Goal: Transaction & Acquisition: Purchase product/service

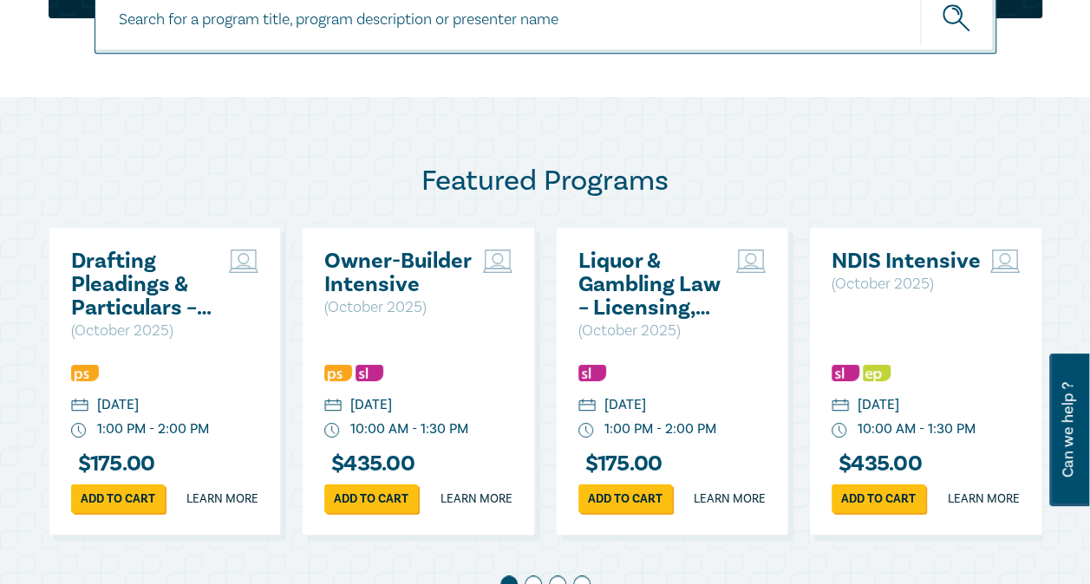
scroll to position [779, 0]
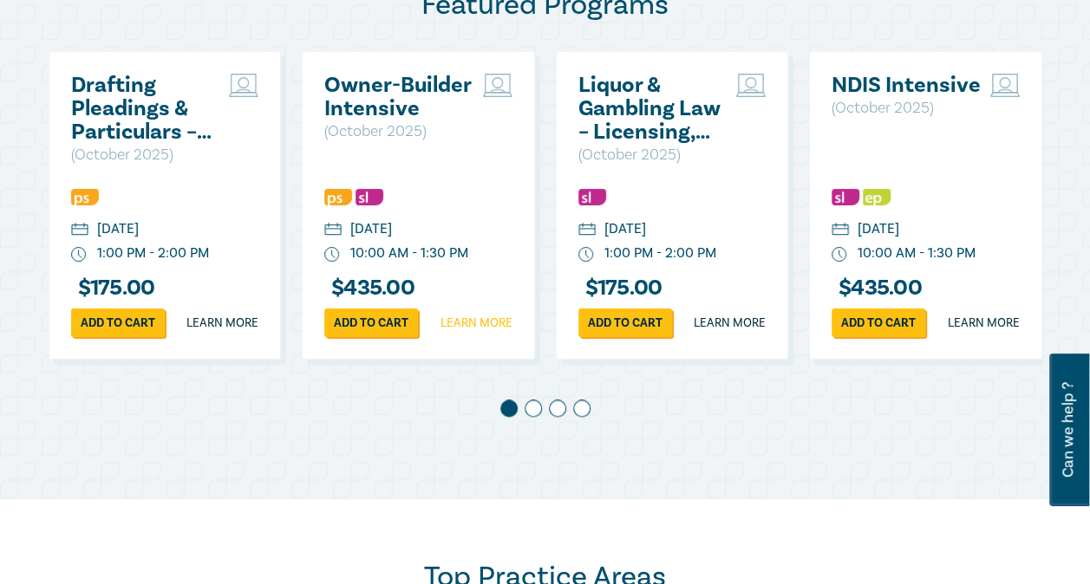
click at [470, 332] on link "Learn more" at bounding box center [476, 323] width 72 height 17
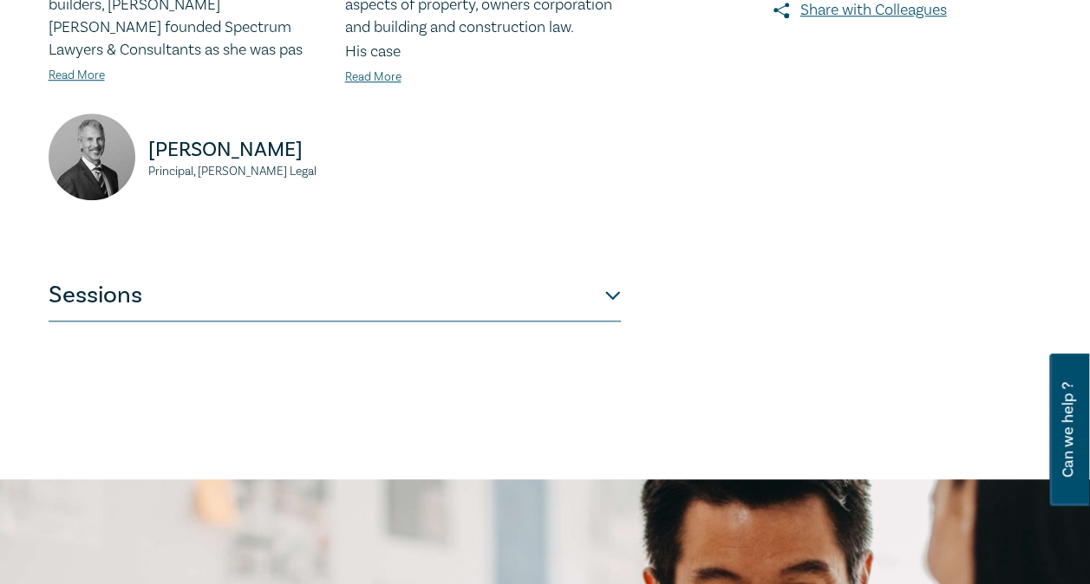
scroll to position [693, 0]
click at [607, 295] on button "Sessions" at bounding box center [335, 296] width 572 height 52
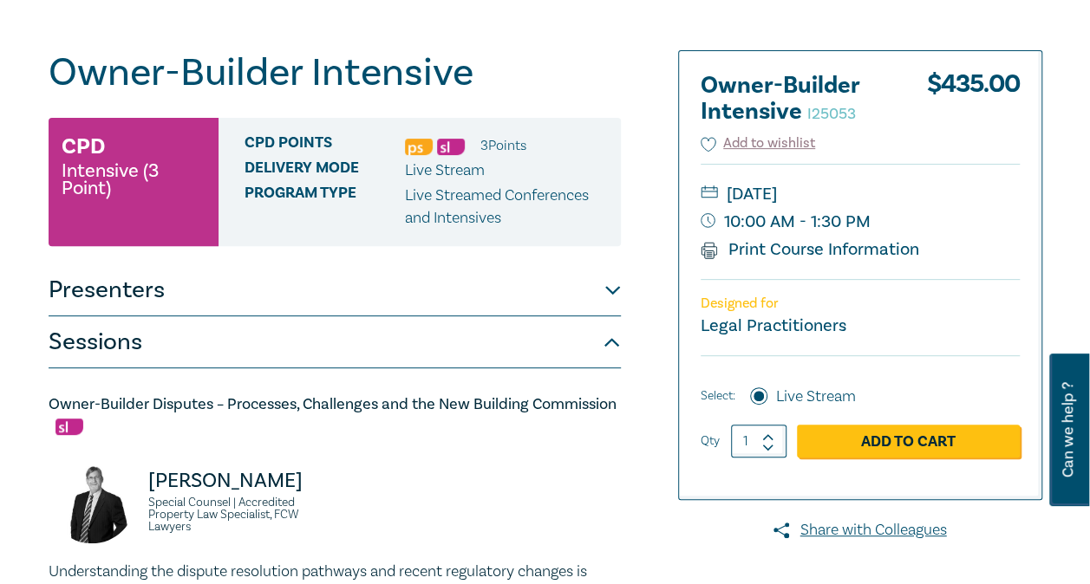
scroll to position [173, 0]
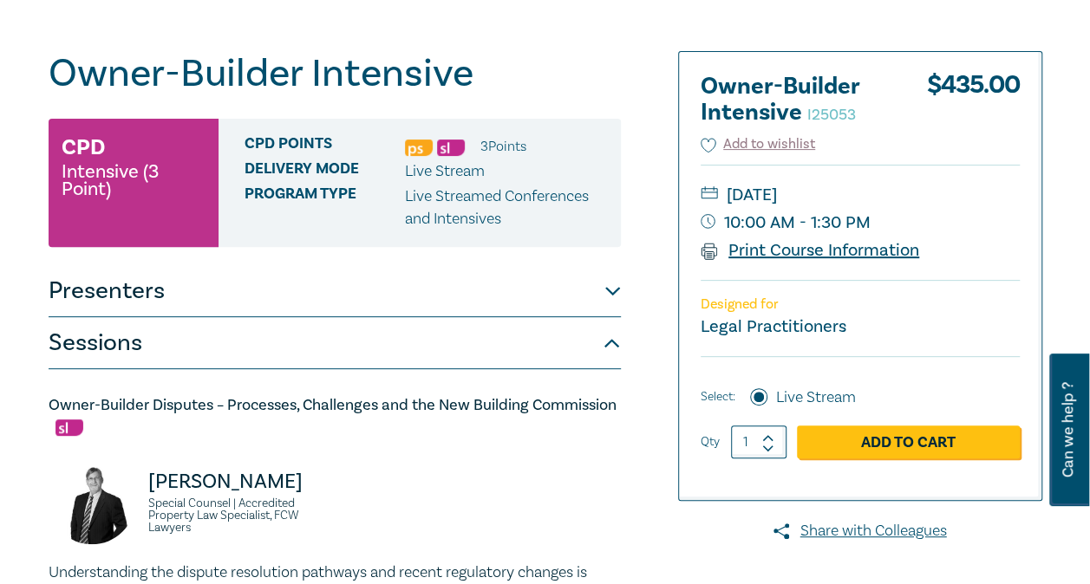
click at [761, 249] on link "Print Course Information" at bounding box center [809, 250] width 219 height 23
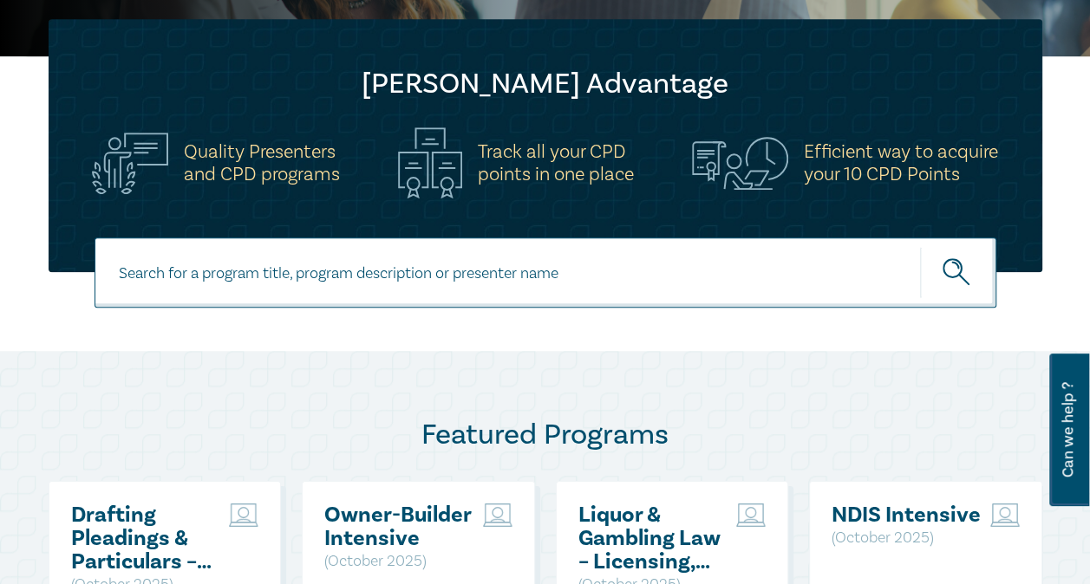
scroll to position [522, 0]
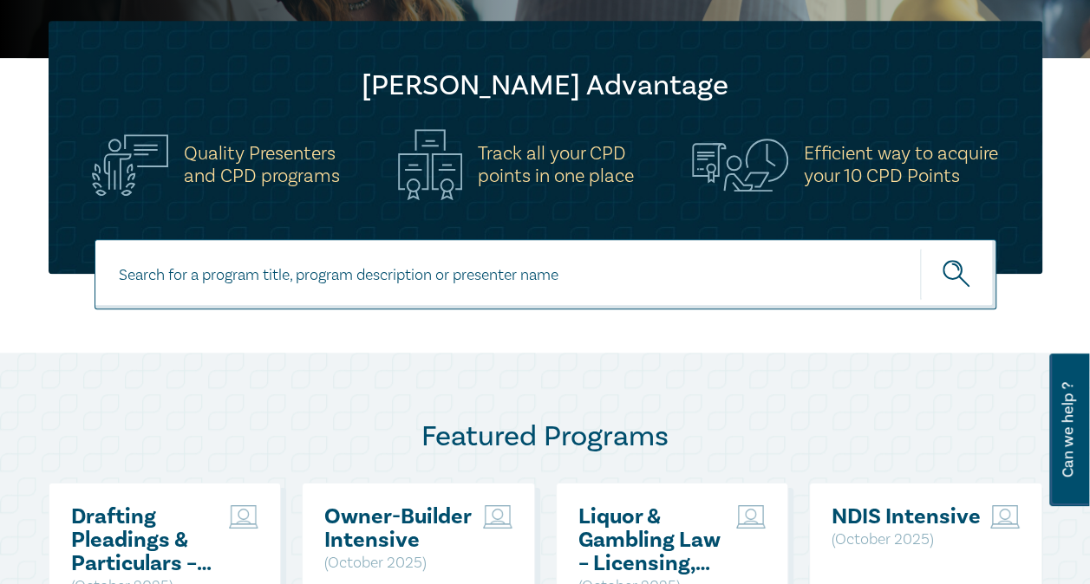
click at [132, 544] on h2 "Drafting Pleadings & Particulars – Tips & Traps" at bounding box center [146, 540] width 150 height 70
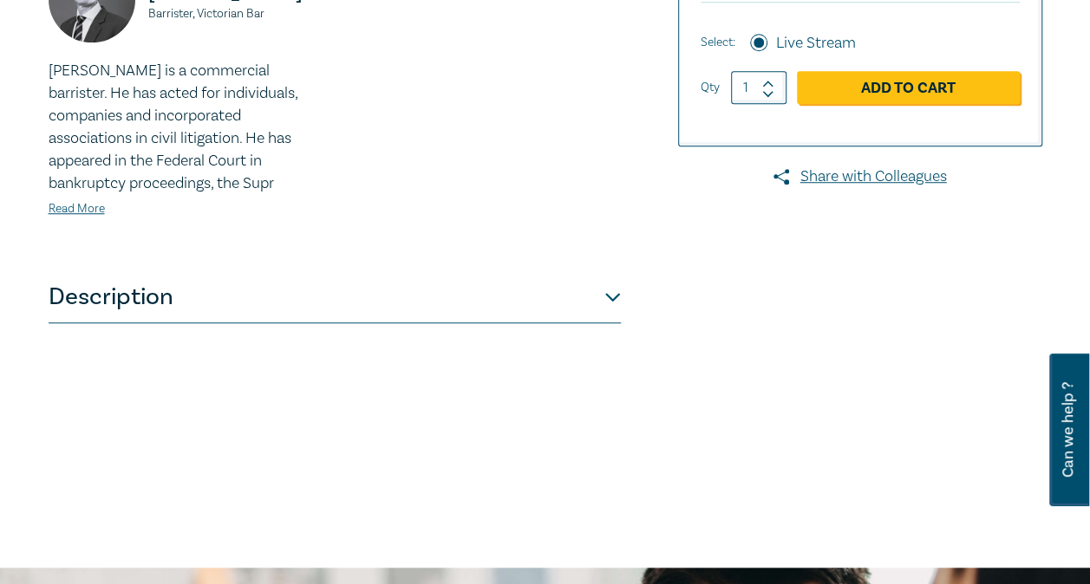
scroll to position [605, 0]
click at [610, 295] on button "Description" at bounding box center [335, 297] width 572 height 52
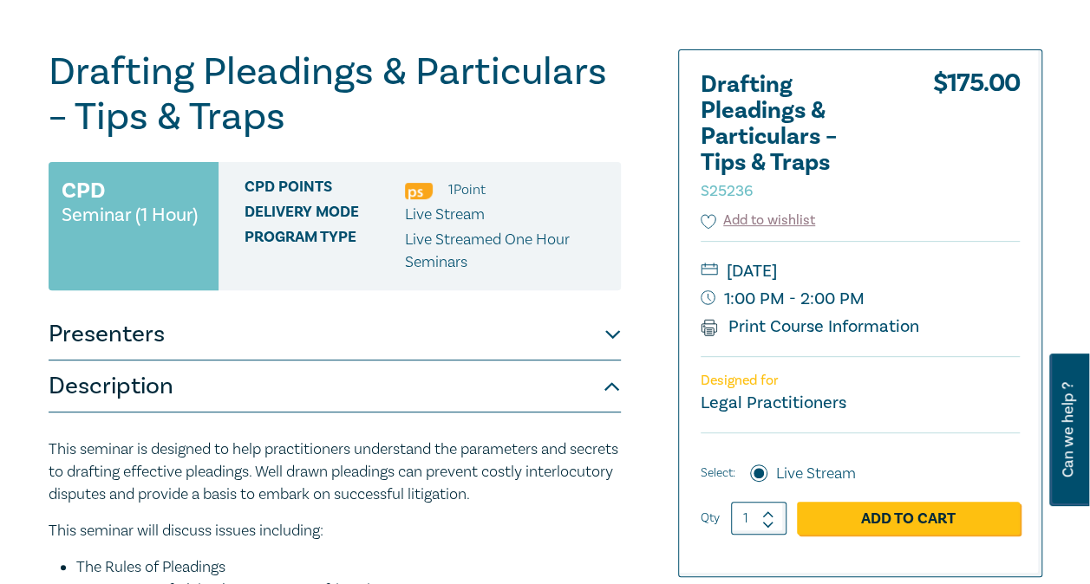
scroll to position [173, 0]
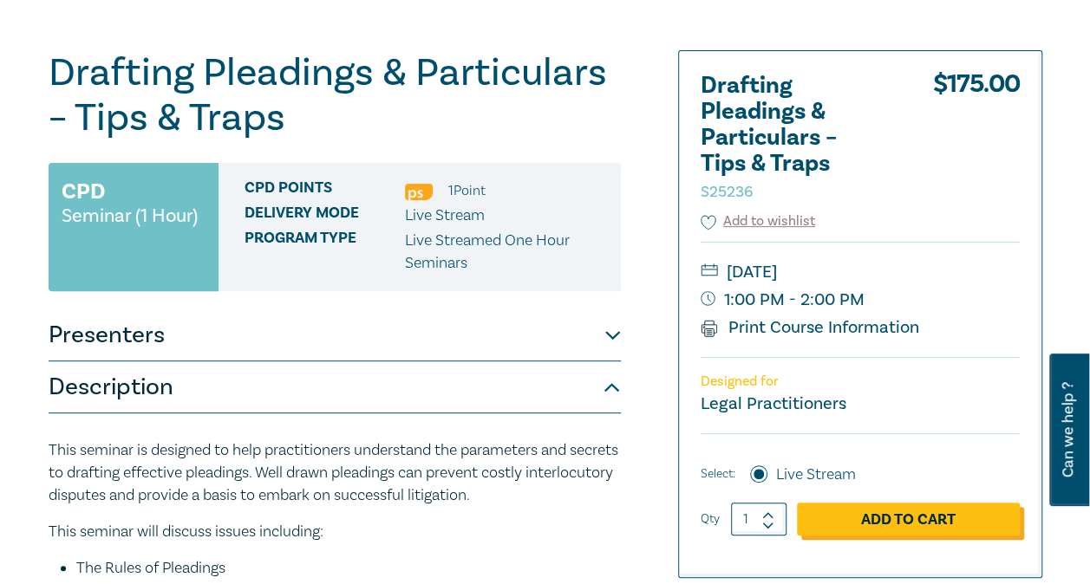
click at [879, 517] on link "Add to Cart" at bounding box center [908, 519] width 223 height 33
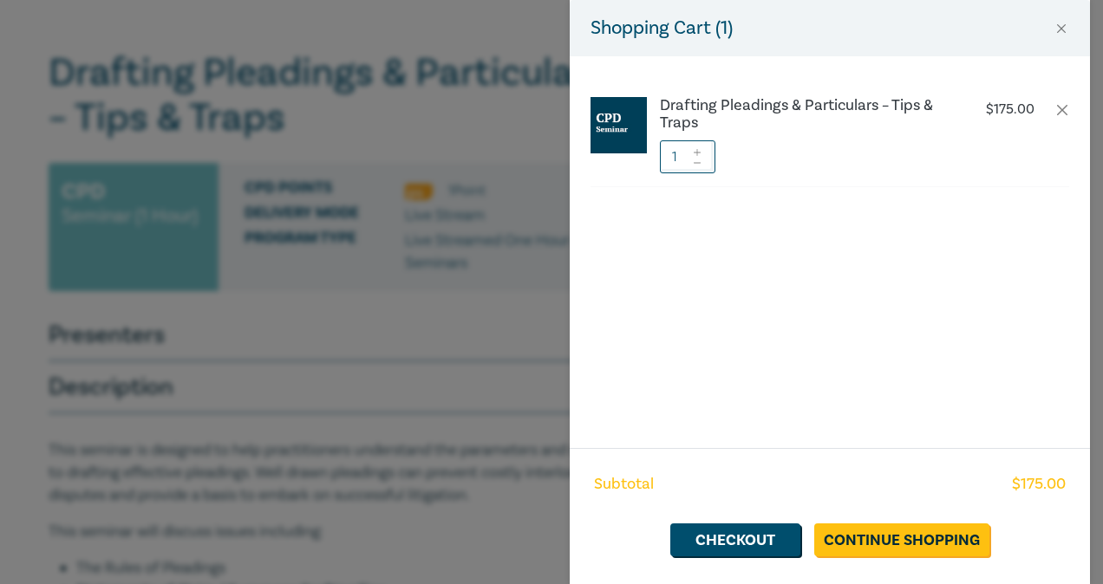
click at [225, 349] on div "Shopping Cart ( 1 ) Drafting Pleadings & Particulars – Tips & Traps $ 175.00 1 …" at bounding box center [551, 292] width 1103 height 584
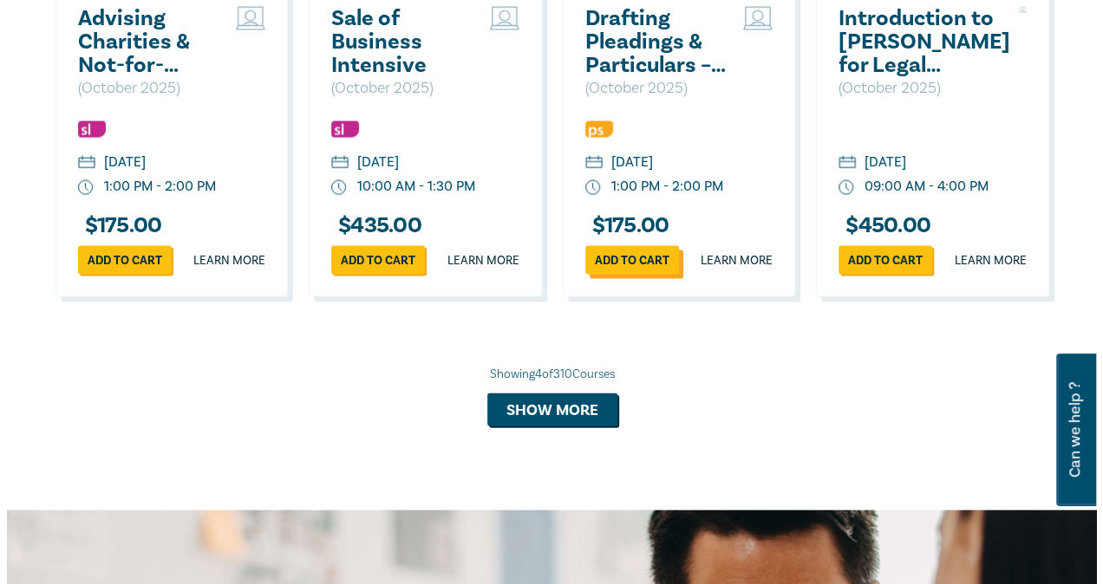
scroll to position [1709, 0]
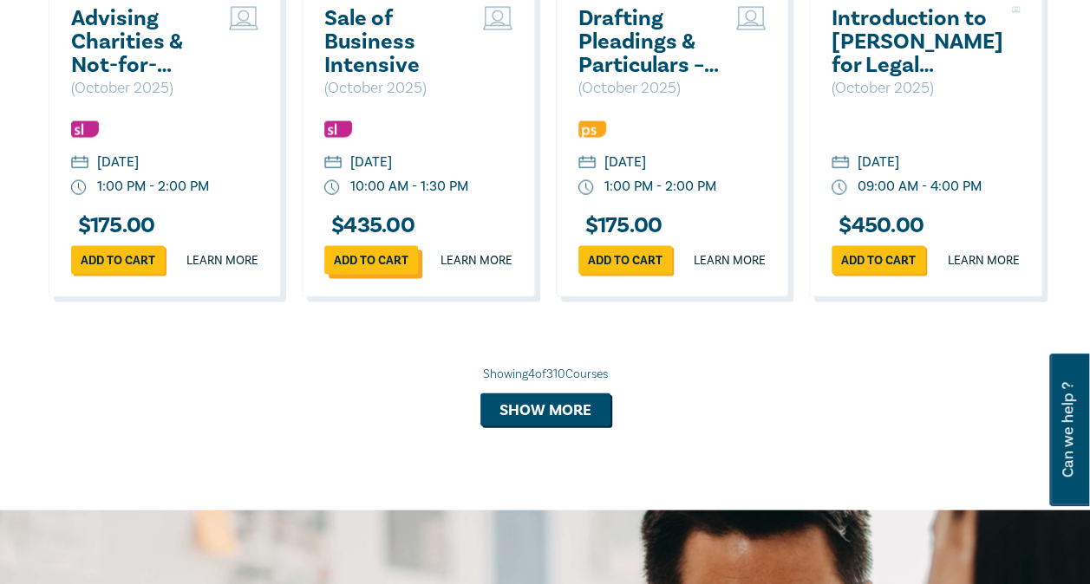
click at [366, 275] on link "Add to cart" at bounding box center [371, 260] width 94 height 29
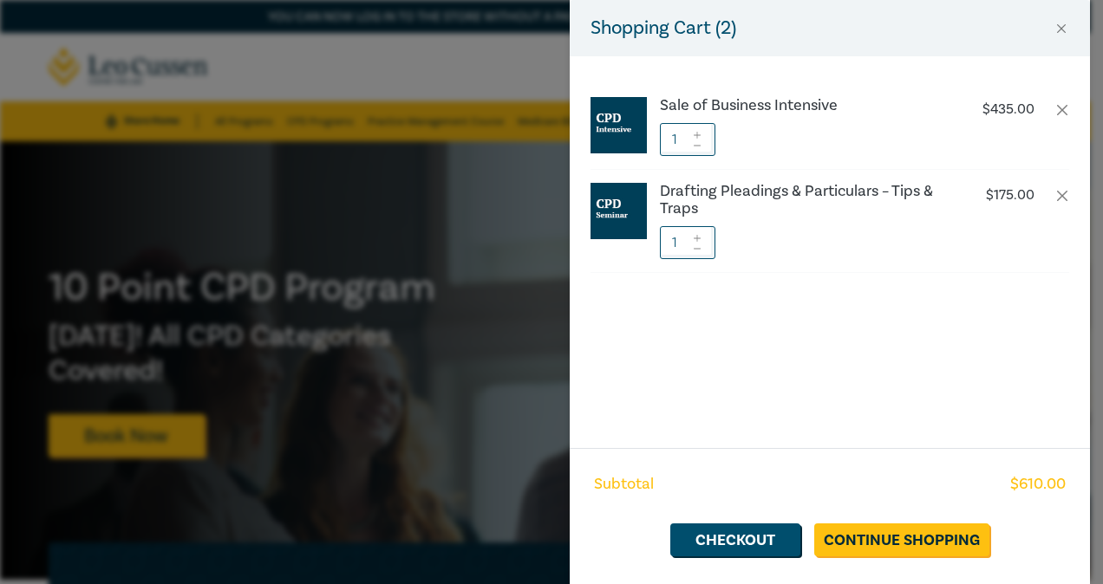
click at [529, 515] on div "Shopping Cart ( 2 ) Sale of Business Intensive $ 435.00 1 Drafting Pleadings & …" at bounding box center [551, 292] width 1103 height 584
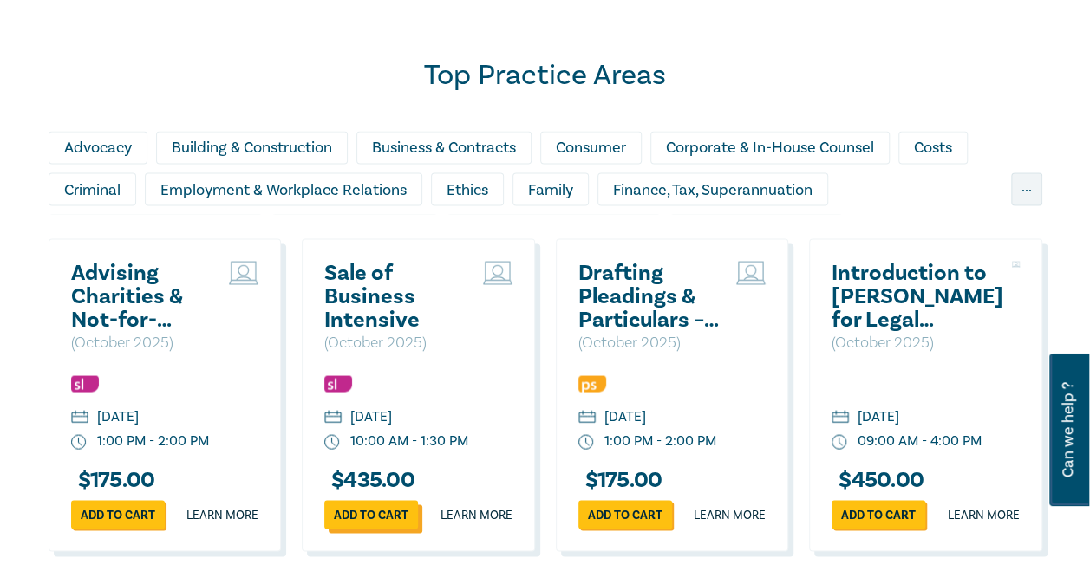
scroll to position [1456, 0]
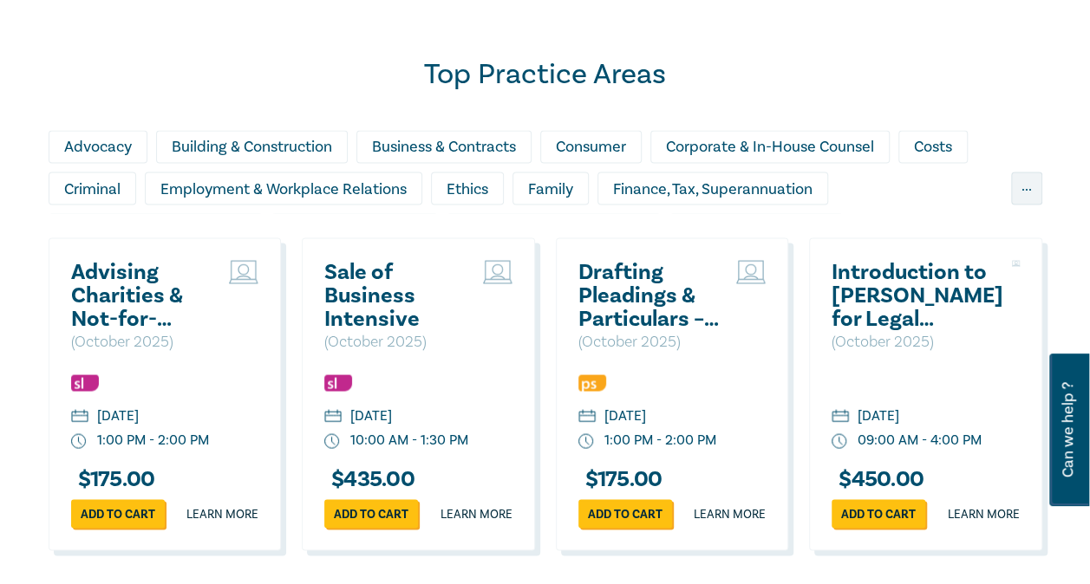
click at [126, 316] on h2 "Advising Charities & Not-for-Profits – Legal Structures, Compliance & Risk Mana…" at bounding box center [146, 295] width 150 height 70
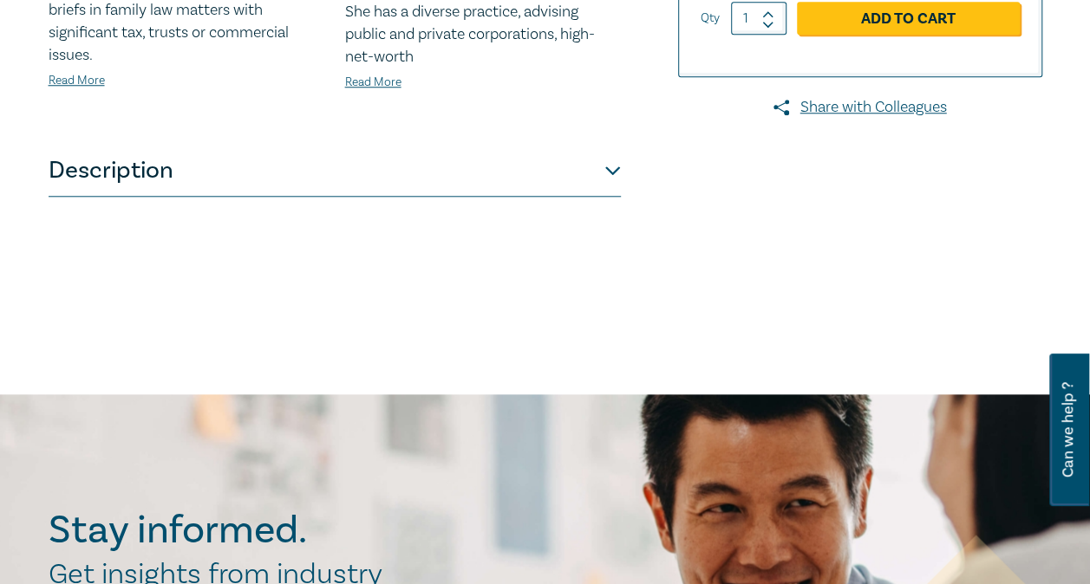
scroll to position [778, 0]
click at [157, 173] on button "Description" at bounding box center [335, 171] width 572 height 52
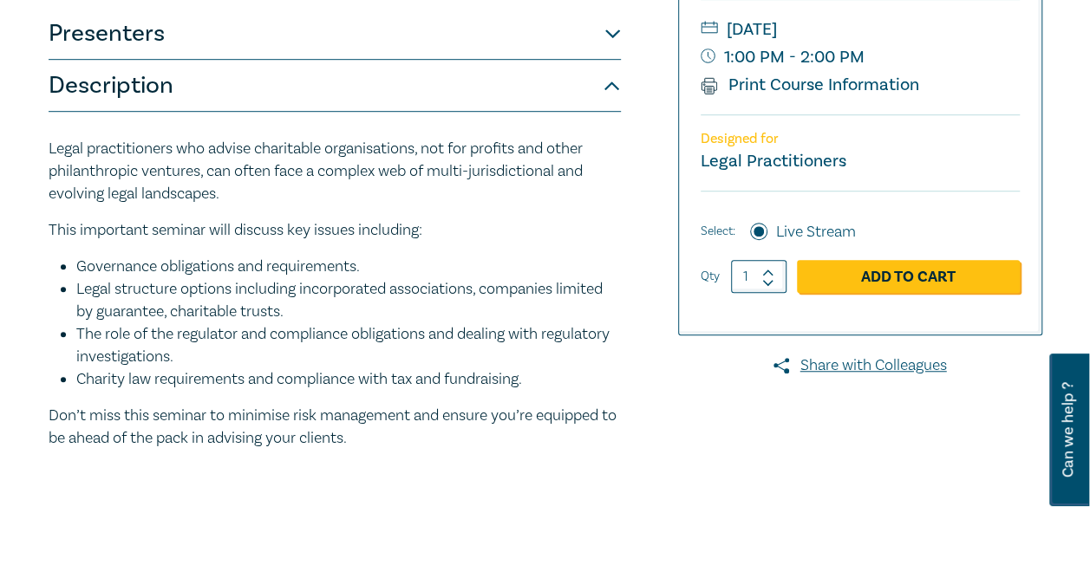
scroll to position [519, 0]
click at [900, 272] on link "Add to Cart" at bounding box center [908, 277] width 223 height 33
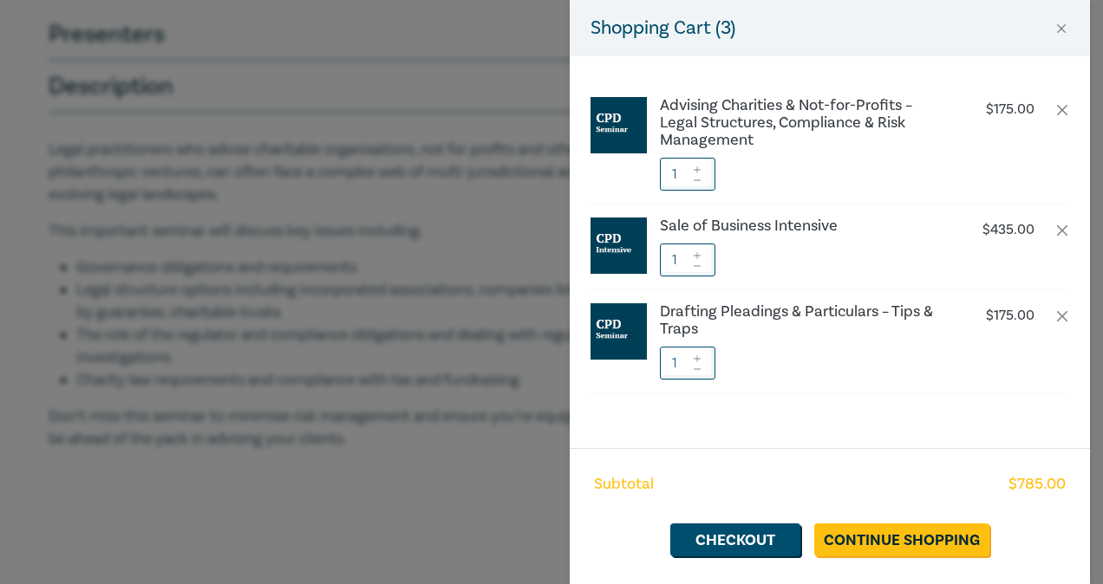
click at [385, 351] on div "Shopping Cart ( 3 ) Advising Charities & Not-for-Profits – Legal Structures, Co…" at bounding box center [551, 292] width 1103 height 584
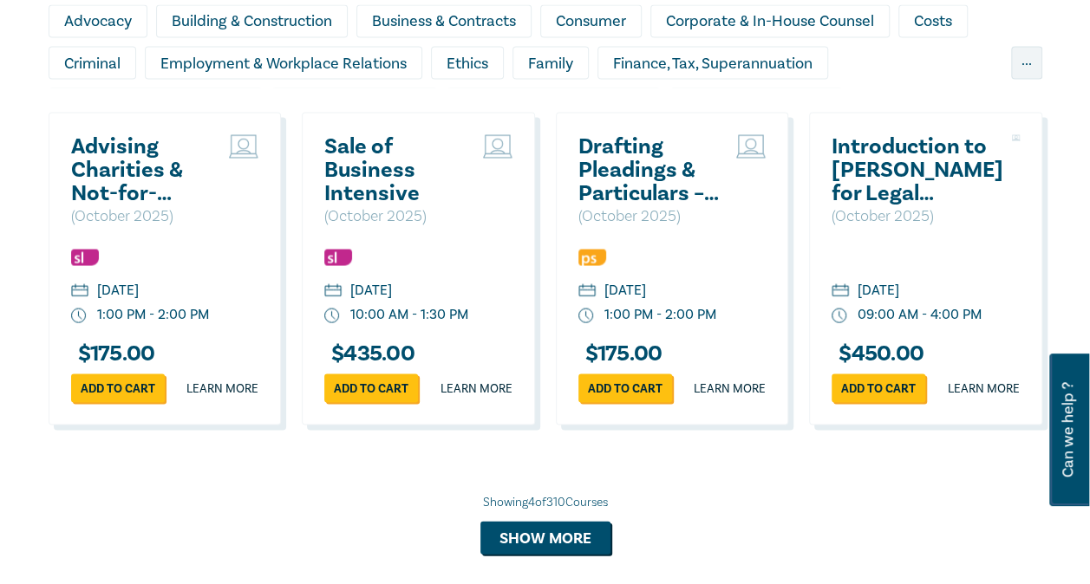
scroll to position [1581, 0]
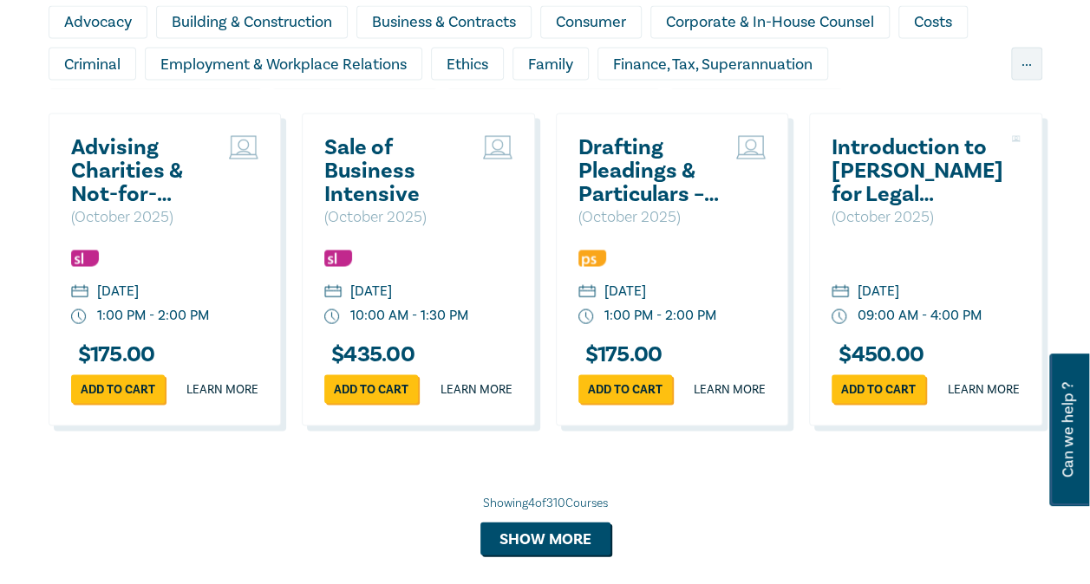
click at [345, 205] on h2 "Sale of Business Intensive" at bounding box center [399, 170] width 150 height 70
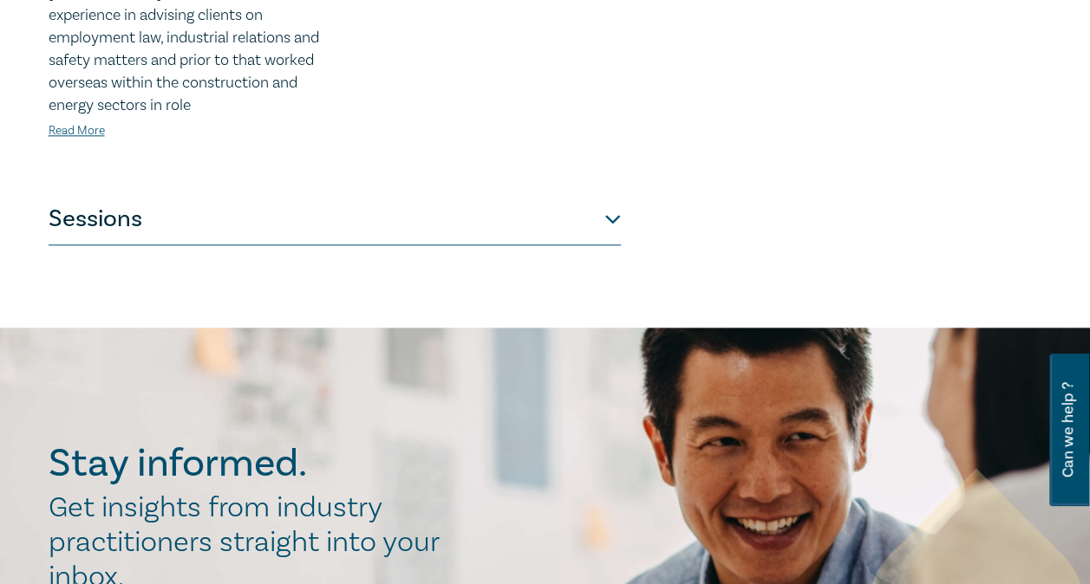
scroll to position [951, 0]
click at [608, 198] on button "Sessions" at bounding box center [335, 218] width 572 height 52
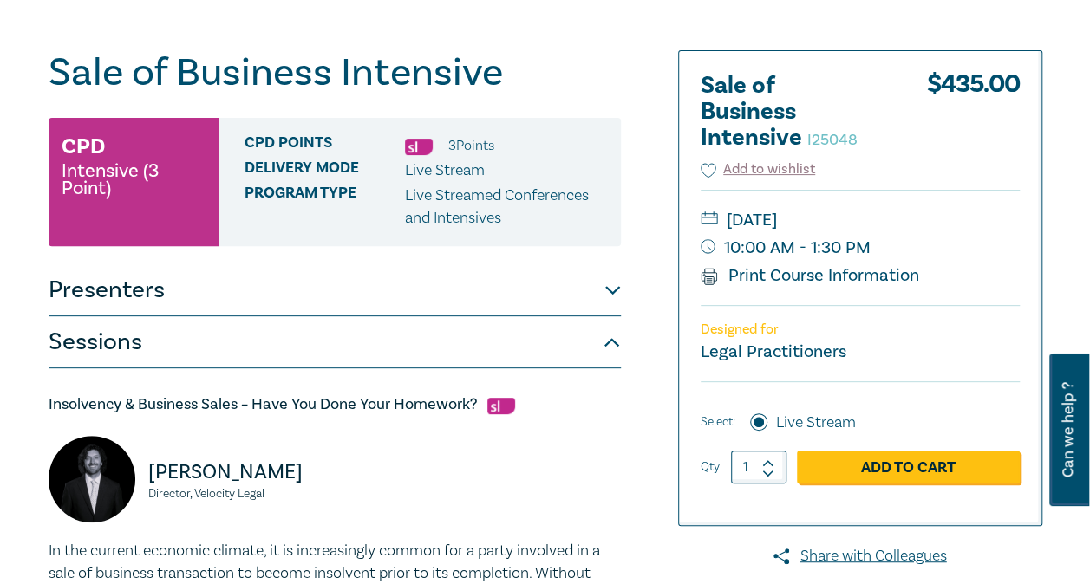
scroll to position [172, 0]
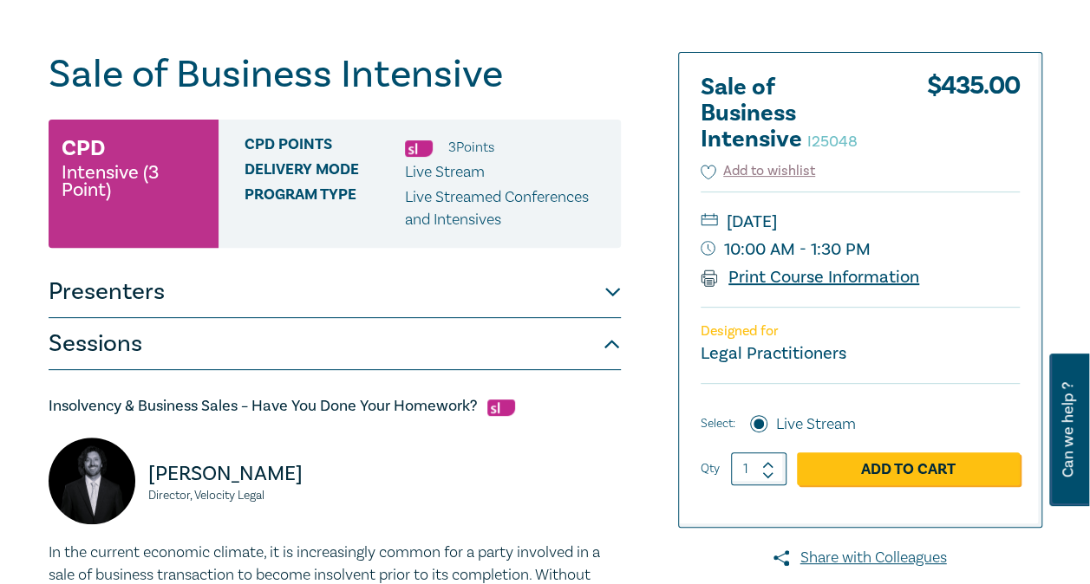
click at [768, 274] on link "Print Course Information" at bounding box center [809, 277] width 219 height 23
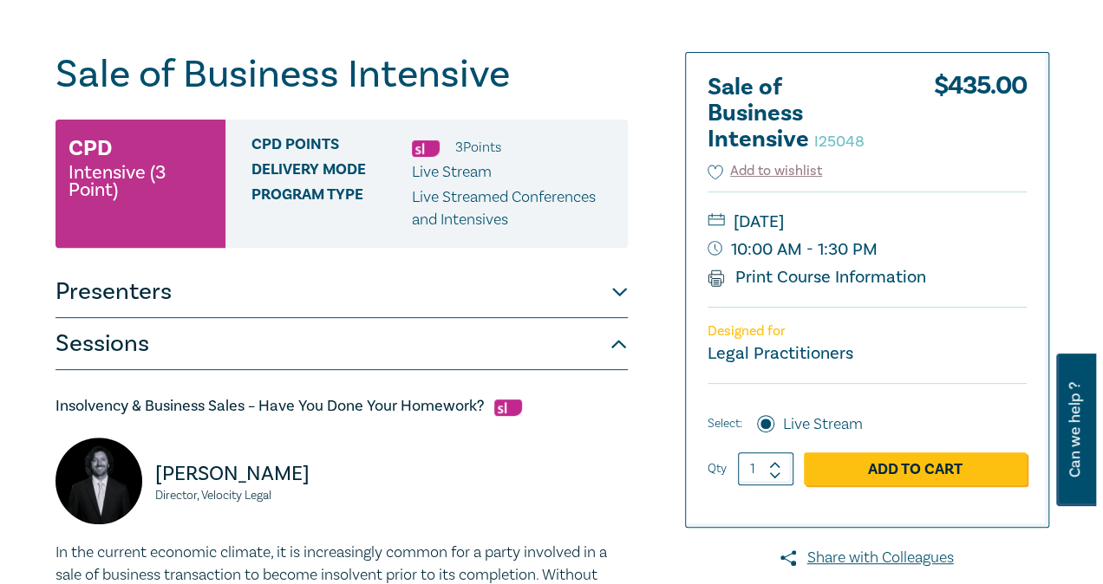
scroll to position [173, 0]
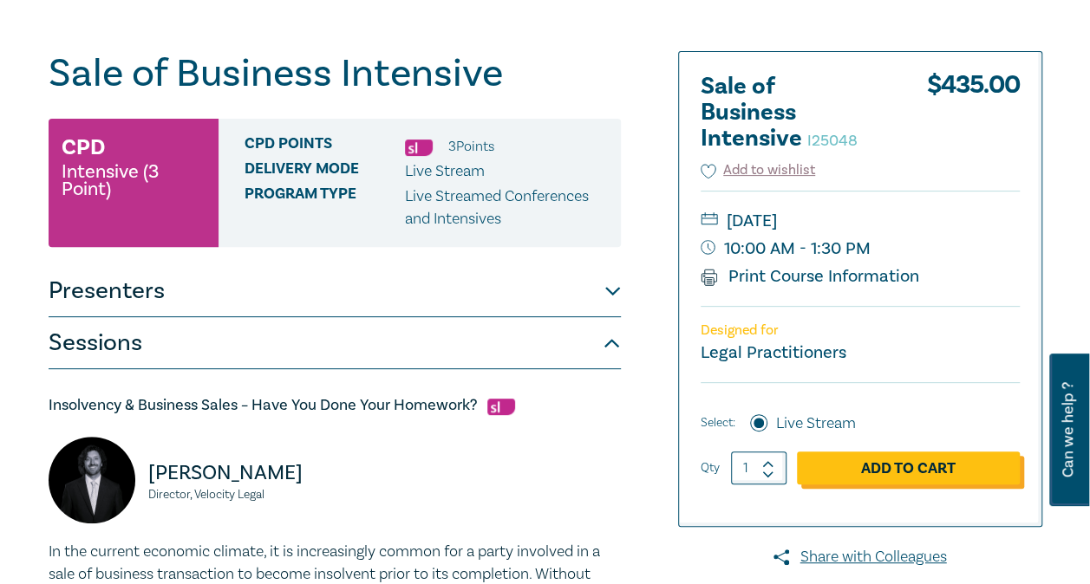
click at [898, 465] on link "Add to Cart" at bounding box center [908, 468] width 223 height 33
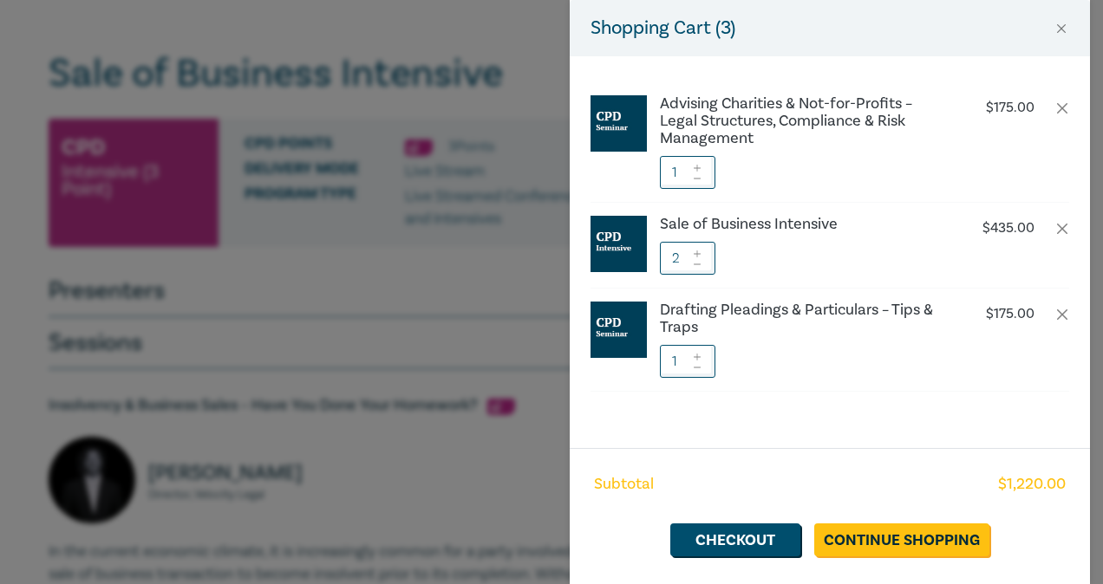
scroll to position [2, 0]
click at [700, 261] on icon at bounding box center [697, 264] width 12 height 7
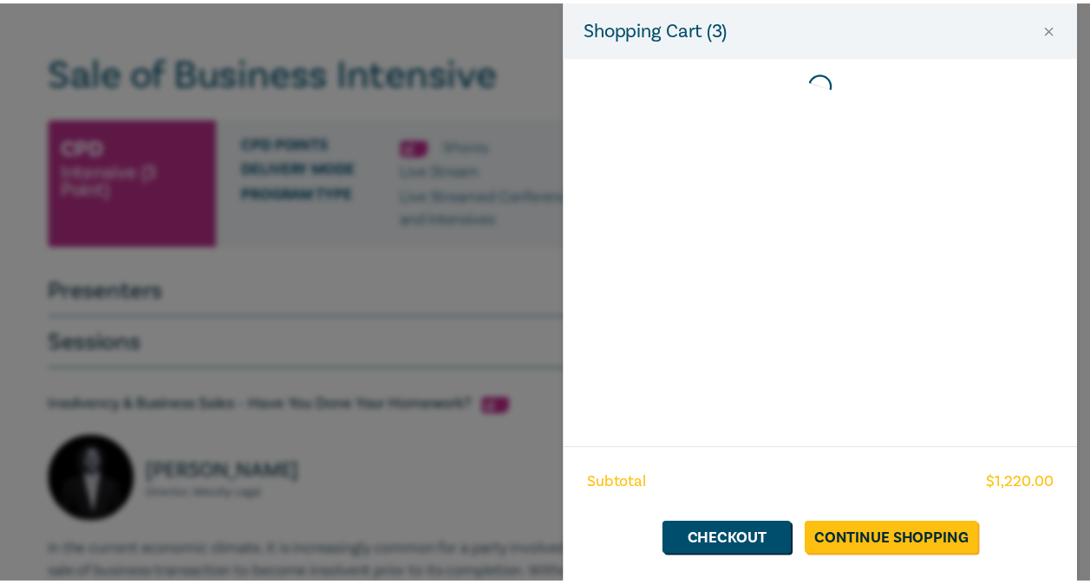
scroll to position [0, 0]
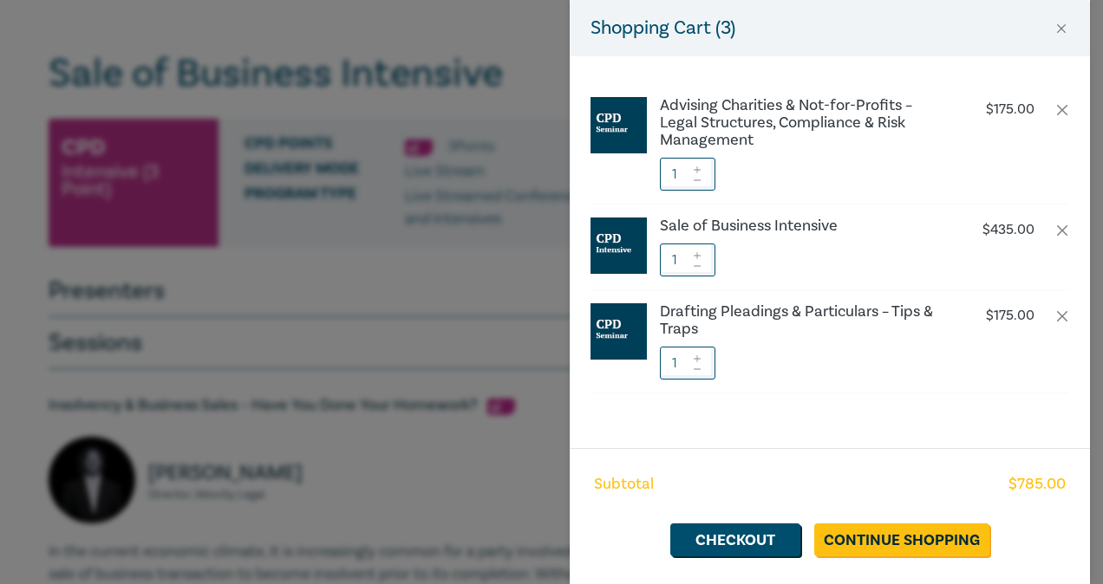
click at [212, 110] on div "Shopping Cart ( 3 ) Advising Charities & Not-for-Profits – Legal Structures, Co…" at bounding box center [551, 292] width 1103 height 584
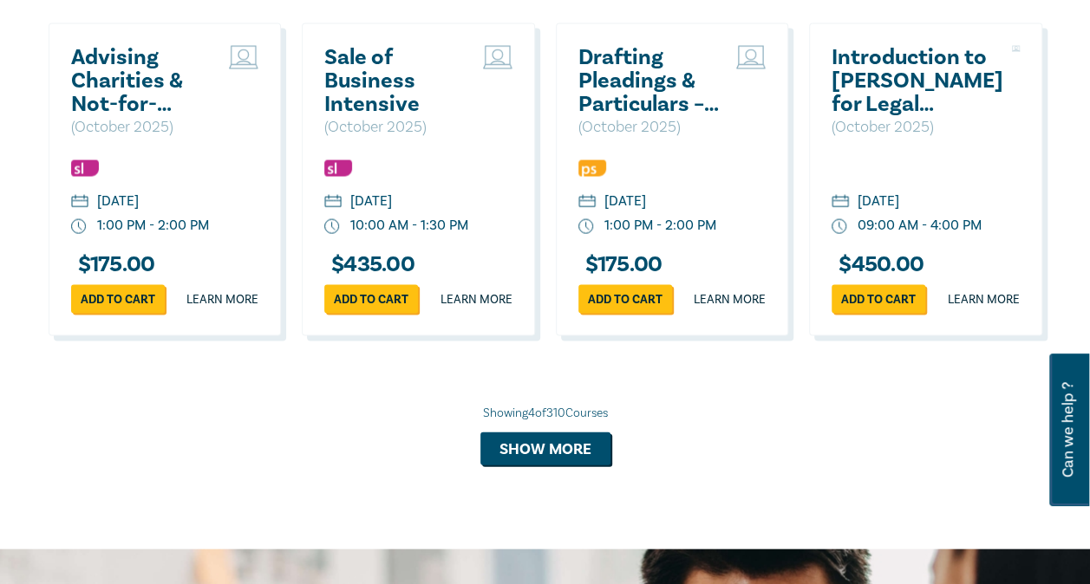
scroll to position [1670, 0]
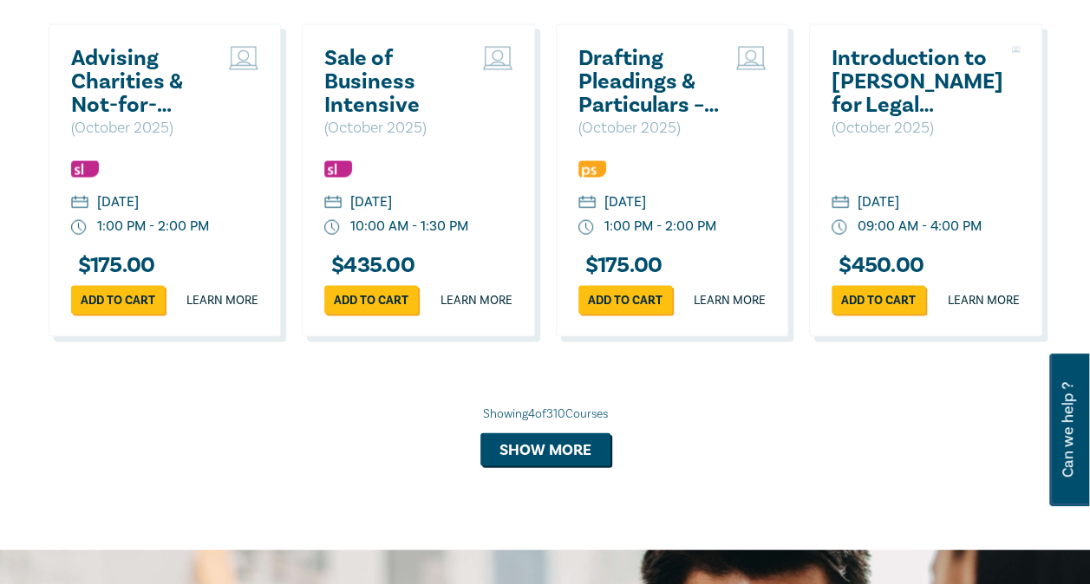
click at [924, 117] on h2 "Introduction to [PERSON_NAME] for Legal Support Staff ([DATE])" at bounding box center [917, 82] width 172 height 70
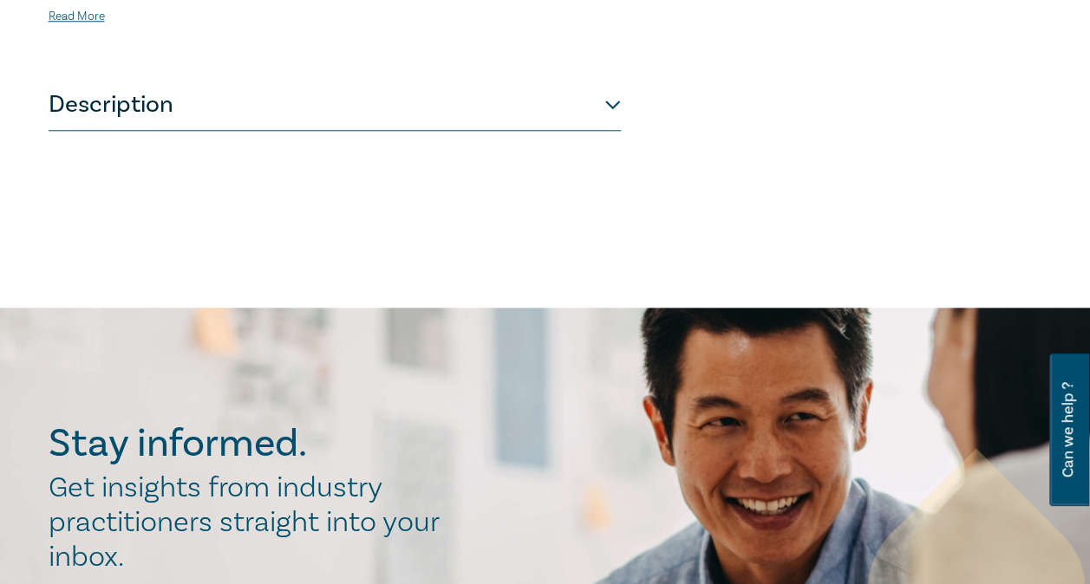
scroll to position [865, 0]
click at [615, 79] on button "Description" at bounding box center [335, 105] width 572 height 52
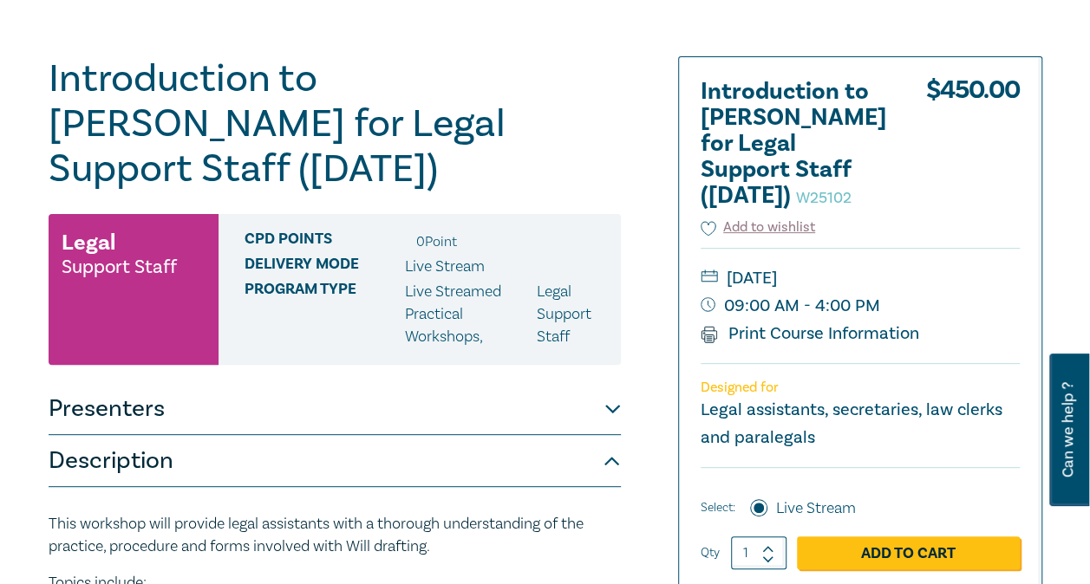
scroll to position [168, 0]
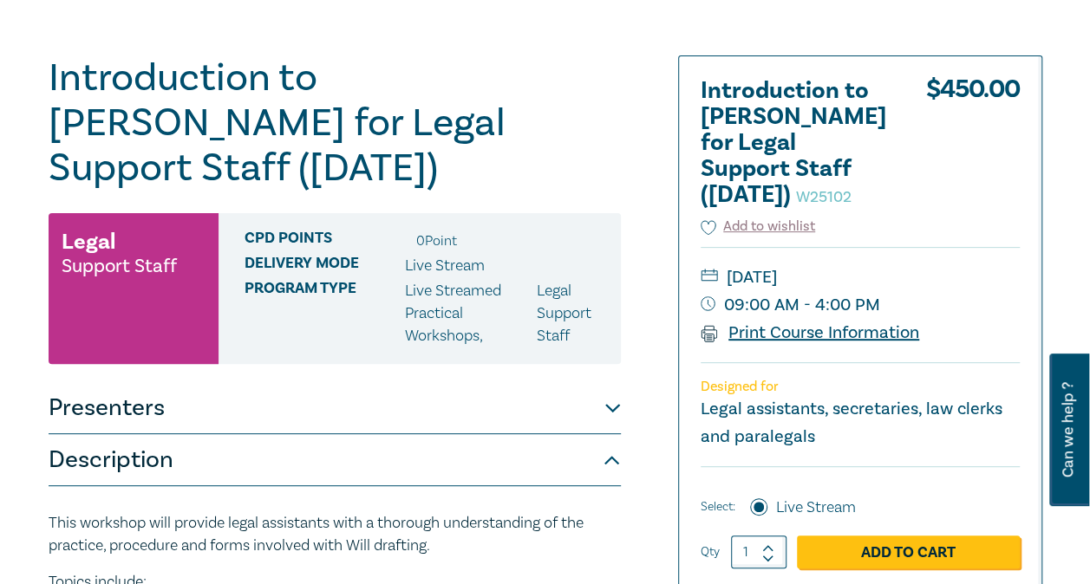
click at [776, 330] on link "Print Course Information" at bounding box center [809, 333] width 219 height 23
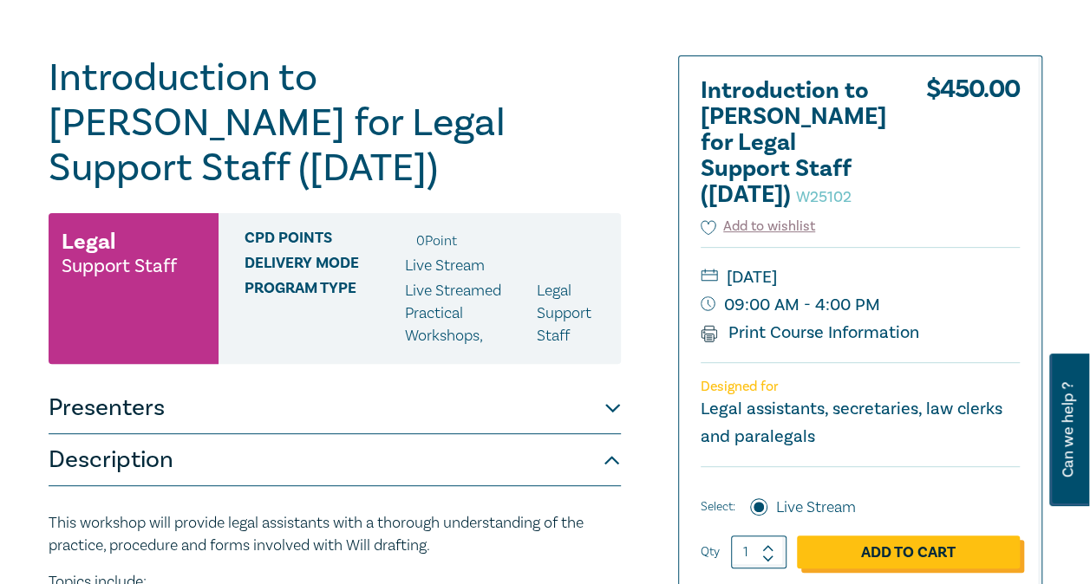
click at [934, 551] on link "Add to Cart" at bounding box center [908, 552] width 223 height 33
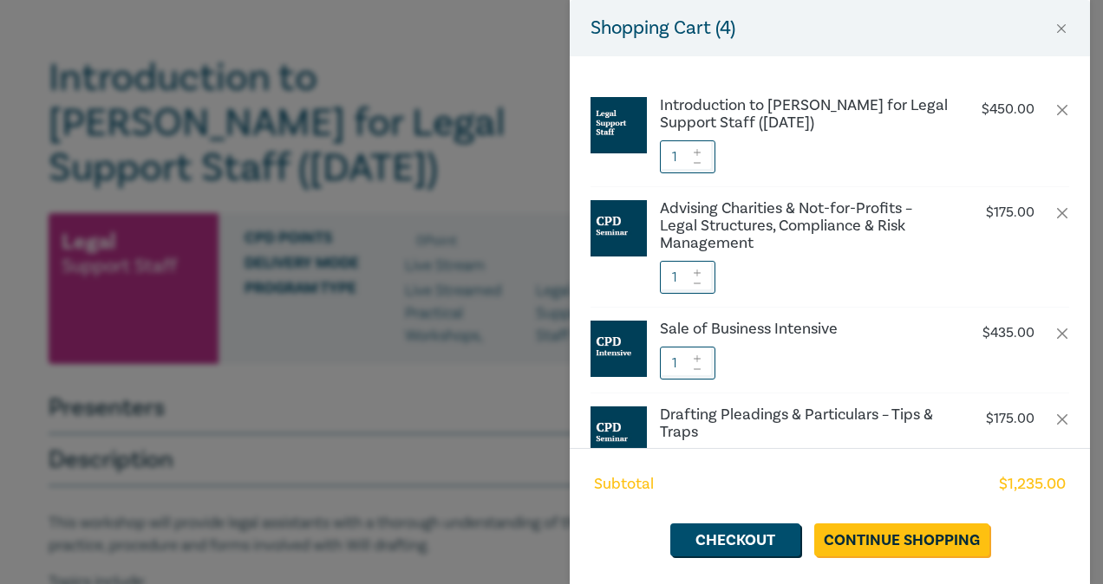
click at [496, 449] on div "Shopping Cart ( 4 ) Introduction to [PERSON_NAME] for Legal Support Staff ([DAT…" at bounding box center [551, 292] width 1103 height 584
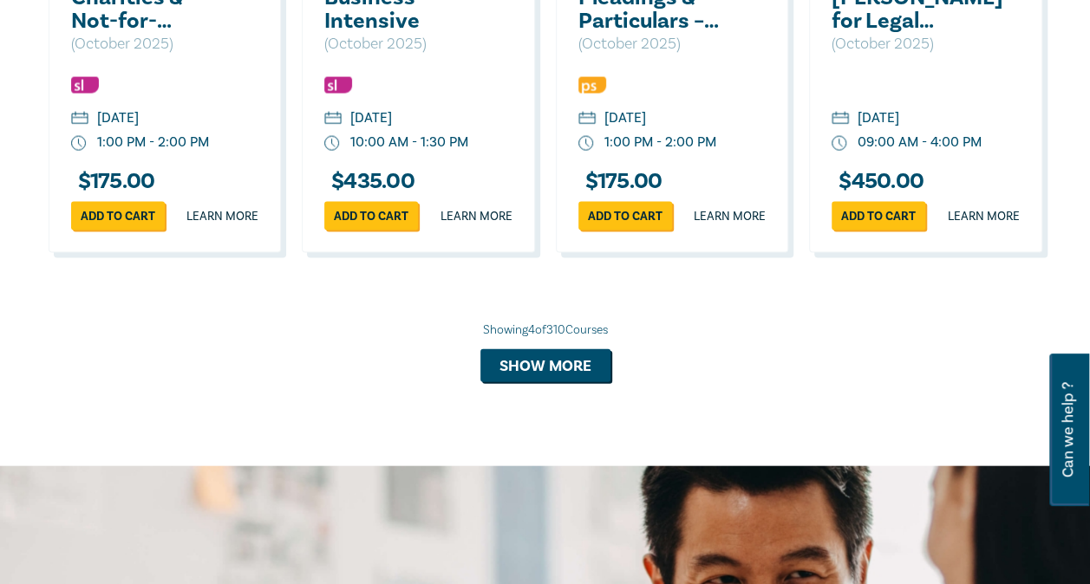
scroll to position [1755, 0]
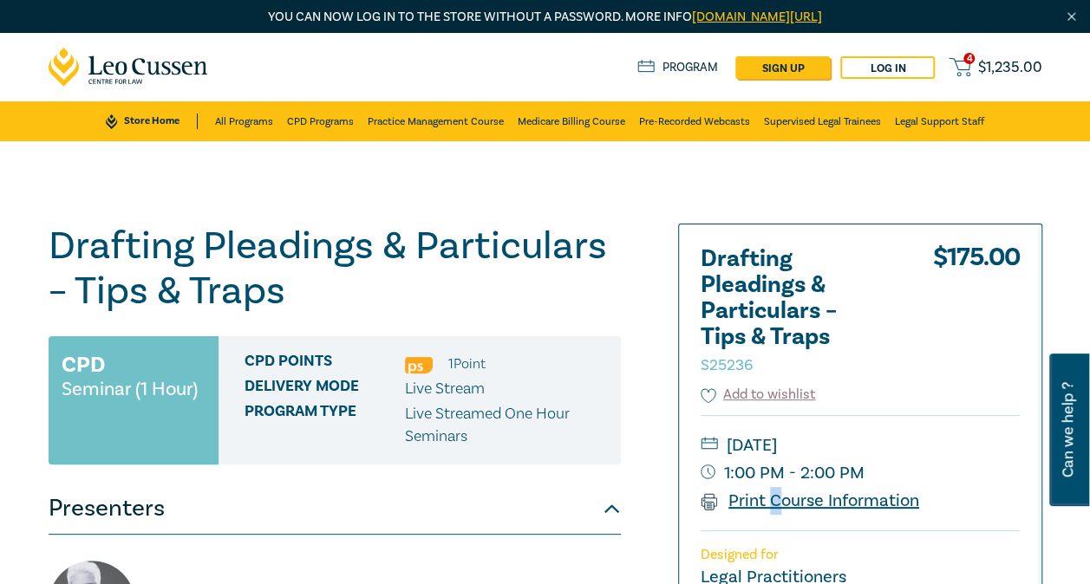
click at [775, 504] on link "Print Course Information" at bounding box center [809, 501] width 219 height 23
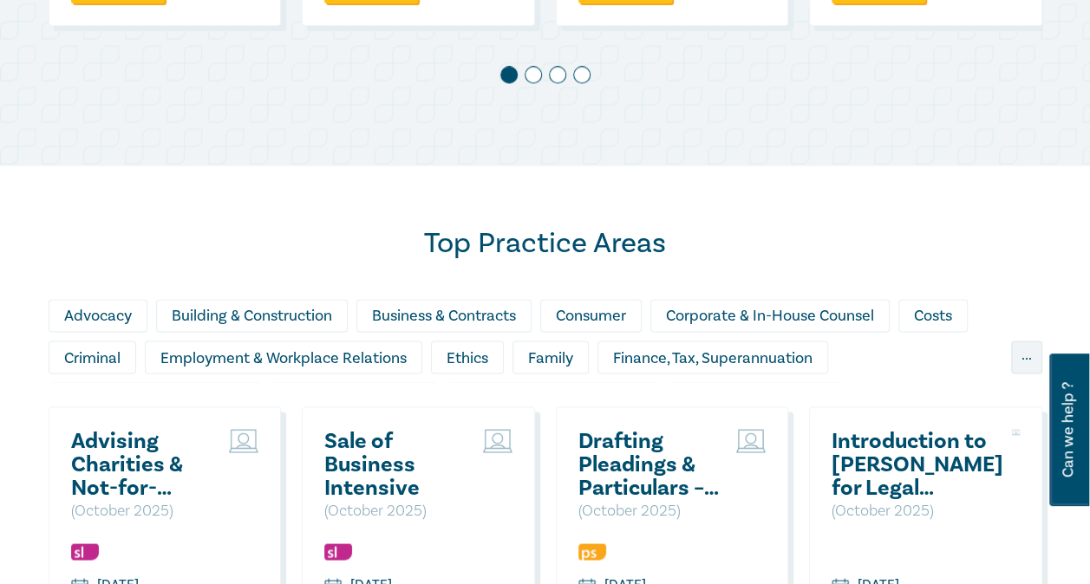
scroll to position [1289, 0]
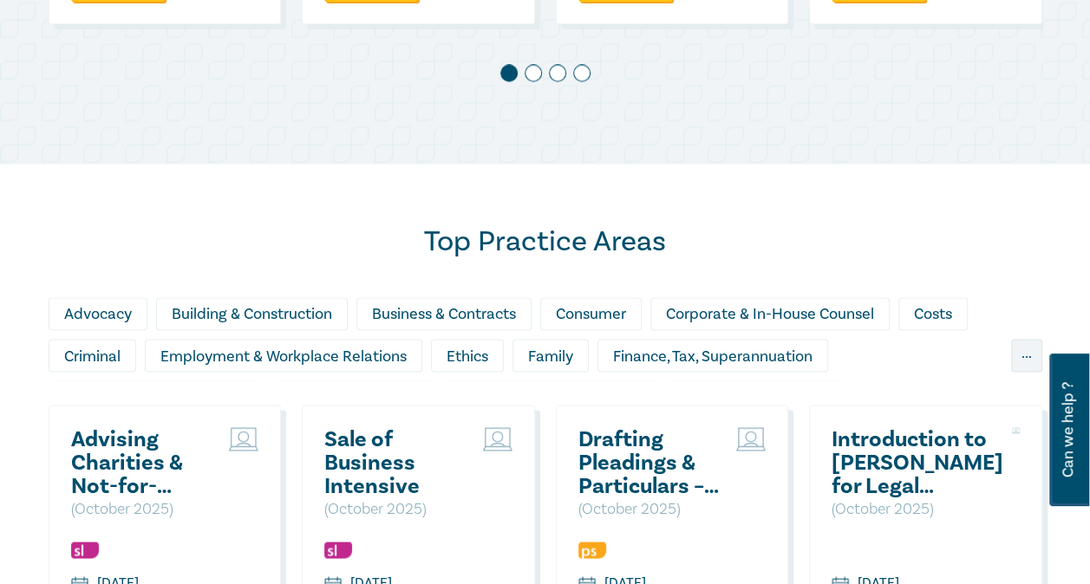
click at [533, 81] on span at bounding box center [532, 72] width 17 height 17
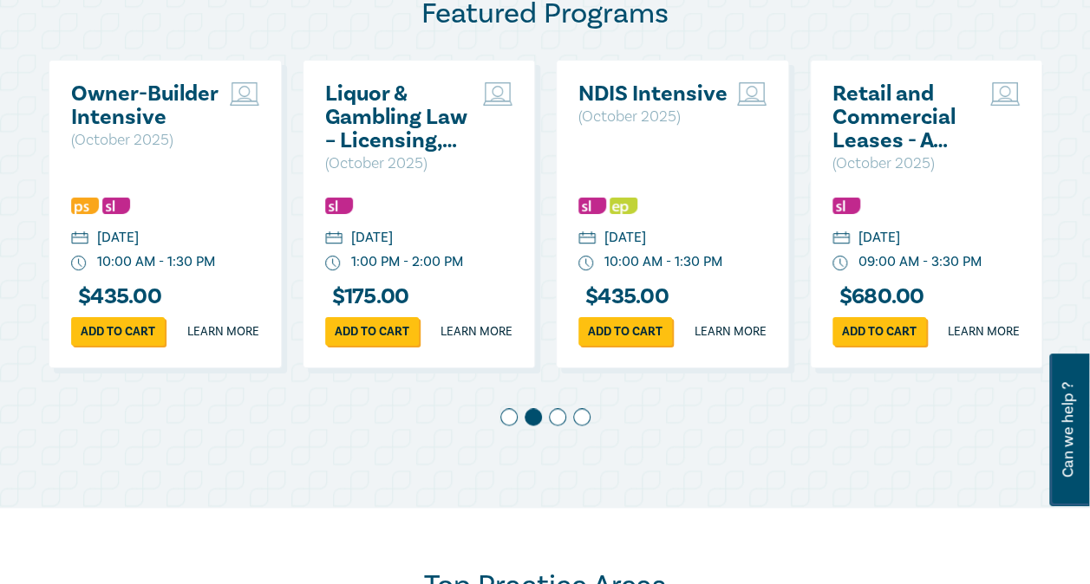
scroll to position [943, 0]
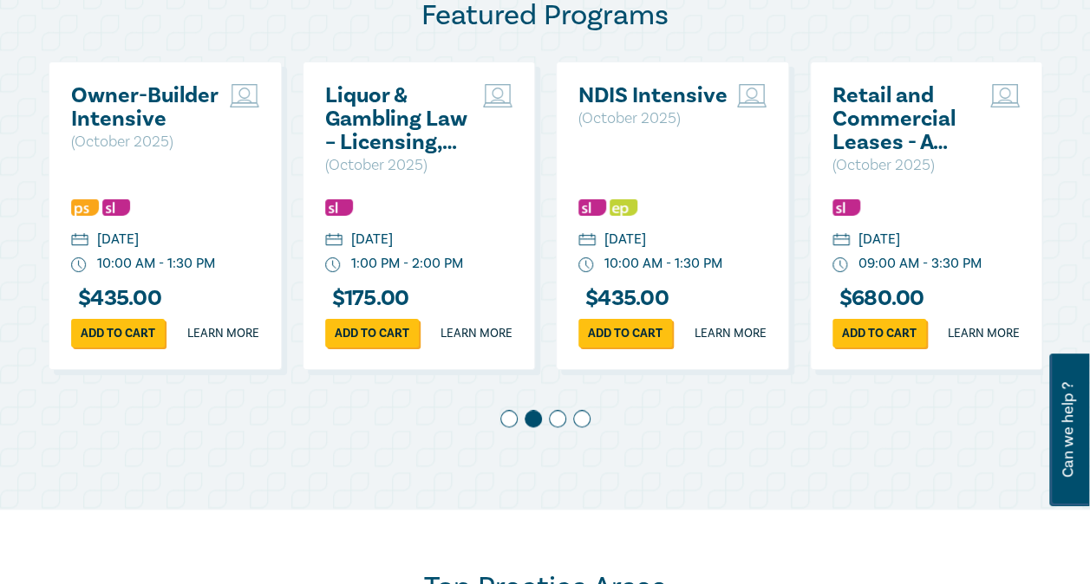
click at [555, 427] on span at bounding box center [557, 418] width 17 height 17
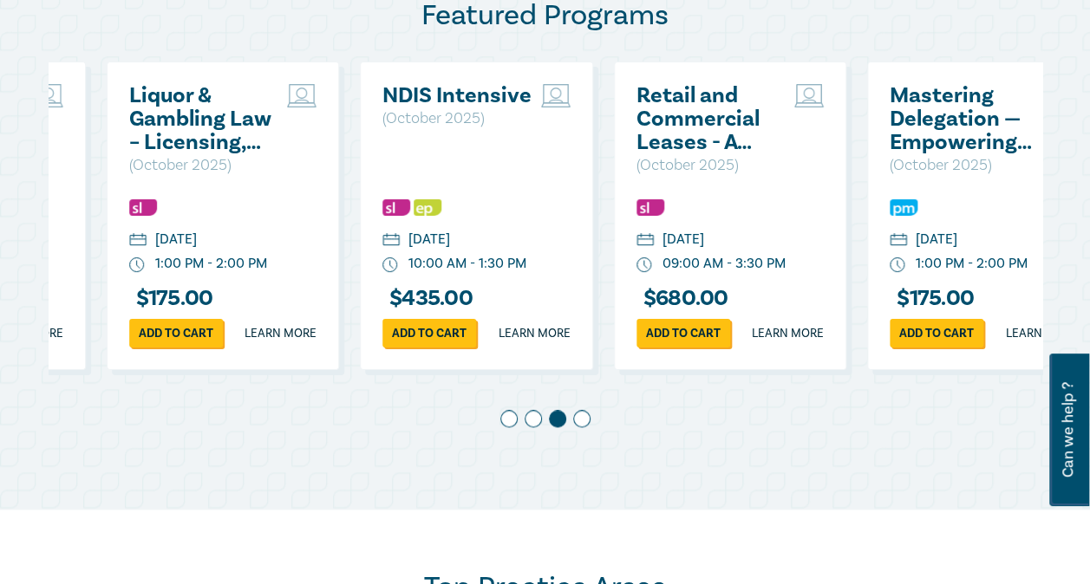
scroll to position [0, 507]
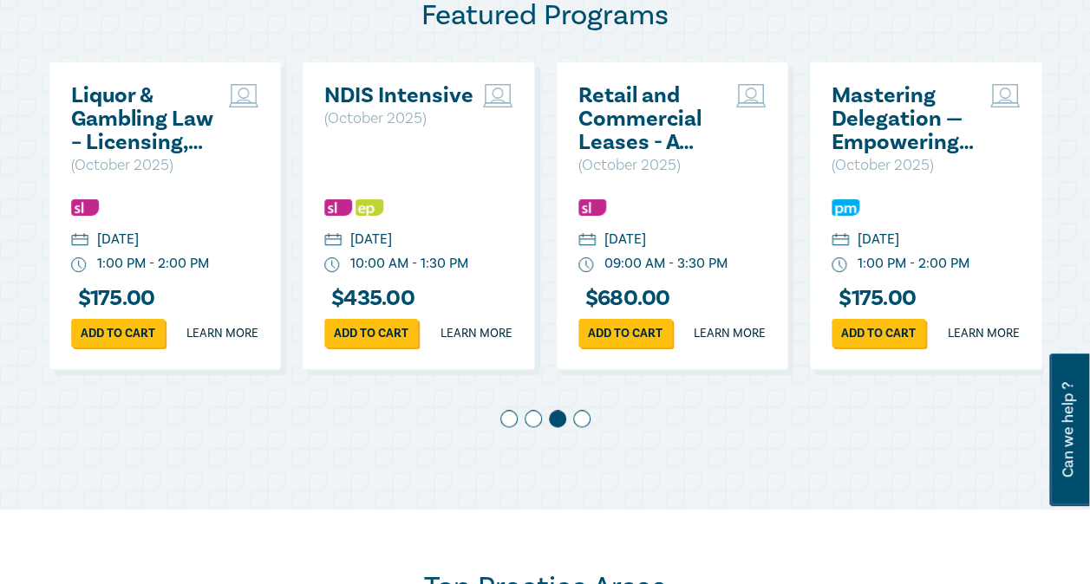
click at [588, 427] on span at bounding box center [581, 418] width 17 height 17
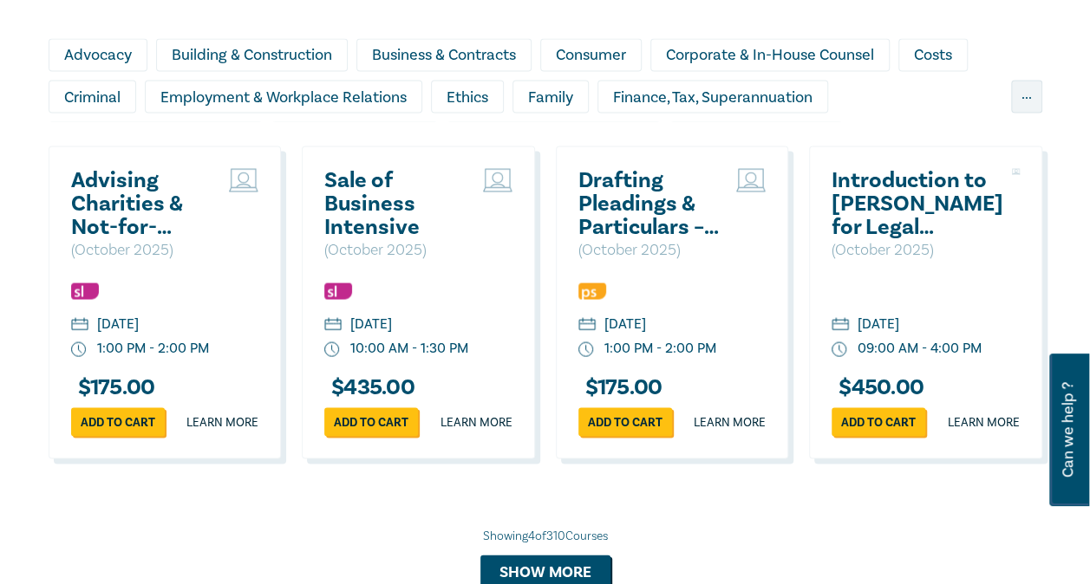
scroll to position [1548, 0]
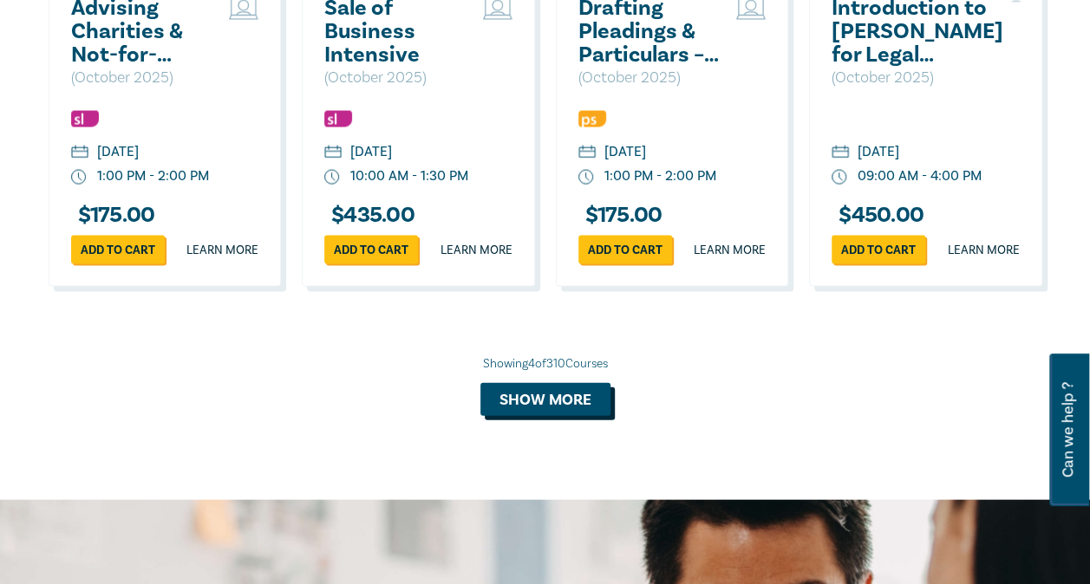
click at [531, 416] on button "Show more" at bounding box center [545, 399] width 130 height 33
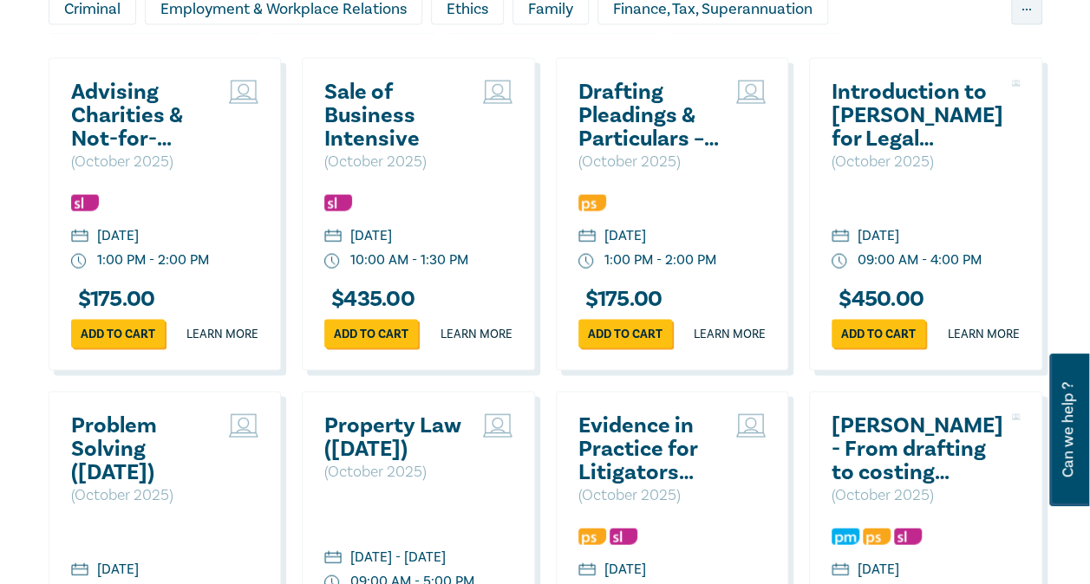
scroll to position [1635, 0]
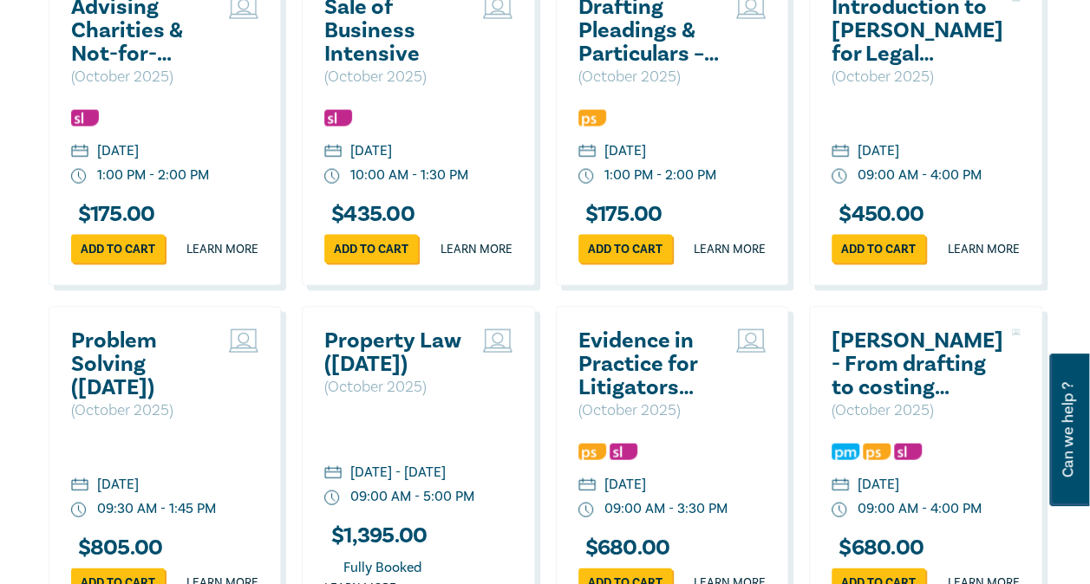
click at [889, 400] on h2 "[PERSON_NAME] - From drafting to costing ([DATE])" at bounding box center [917, 364] width 172 height 70
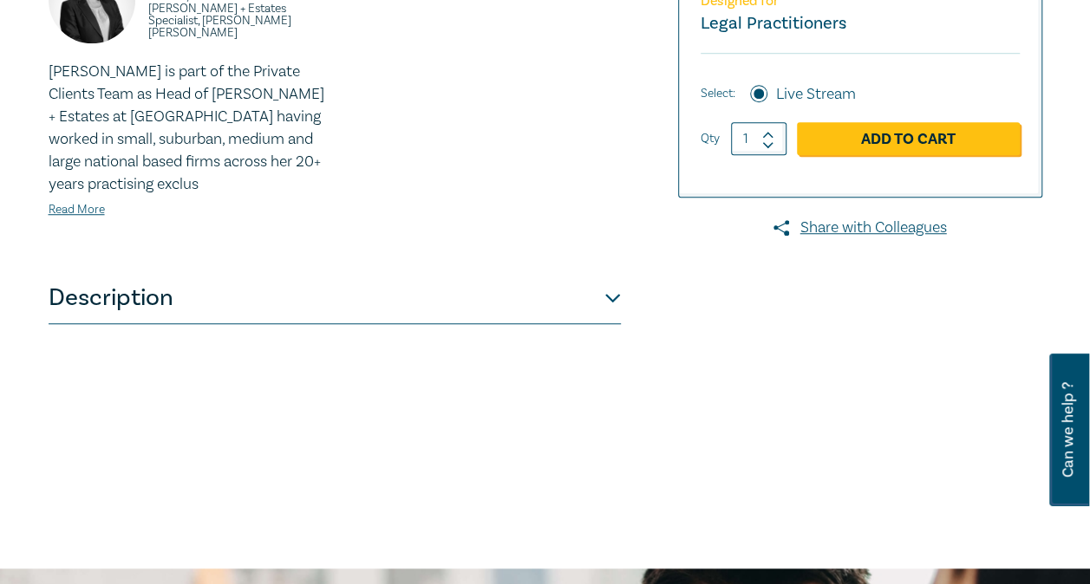
click at [612, 303] on button "Description" at bounding box center [335, 298] width 572 height 52
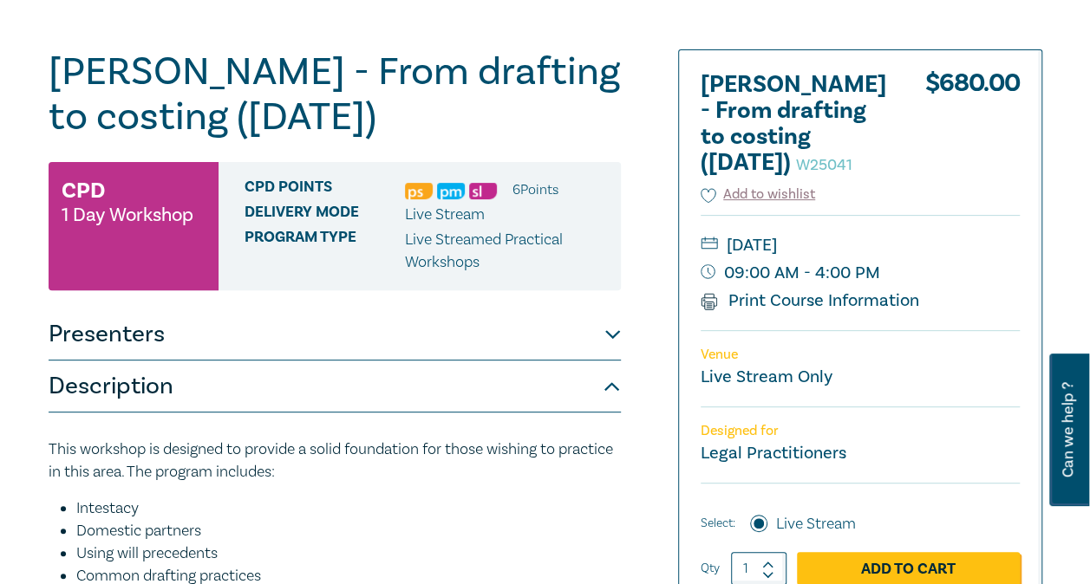
scroll to position [173, 0]
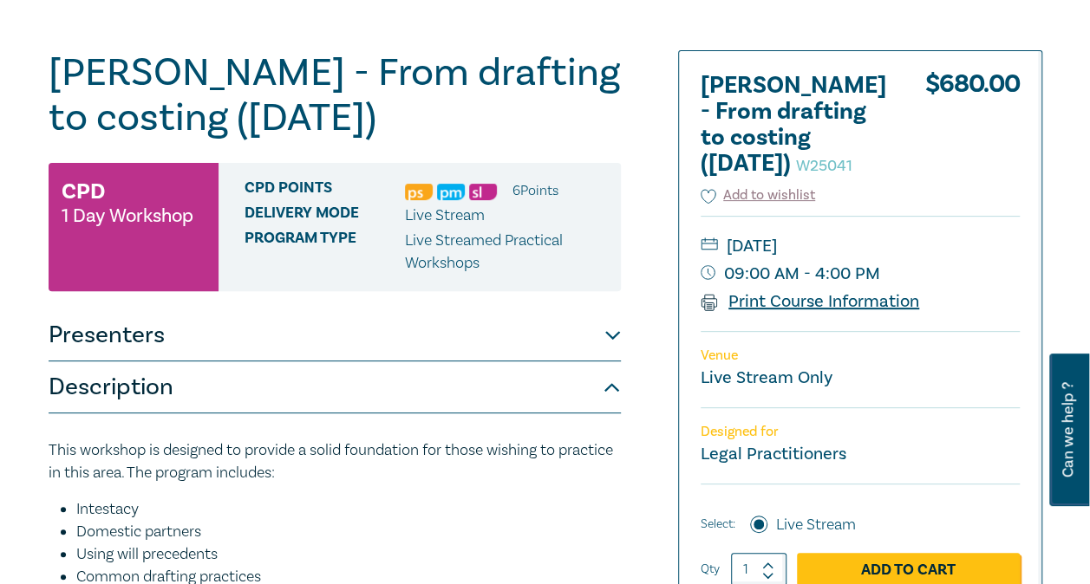
click at [767, 313] on link "Print Course Information" at bounding box center [809, 301] width 219 height 23
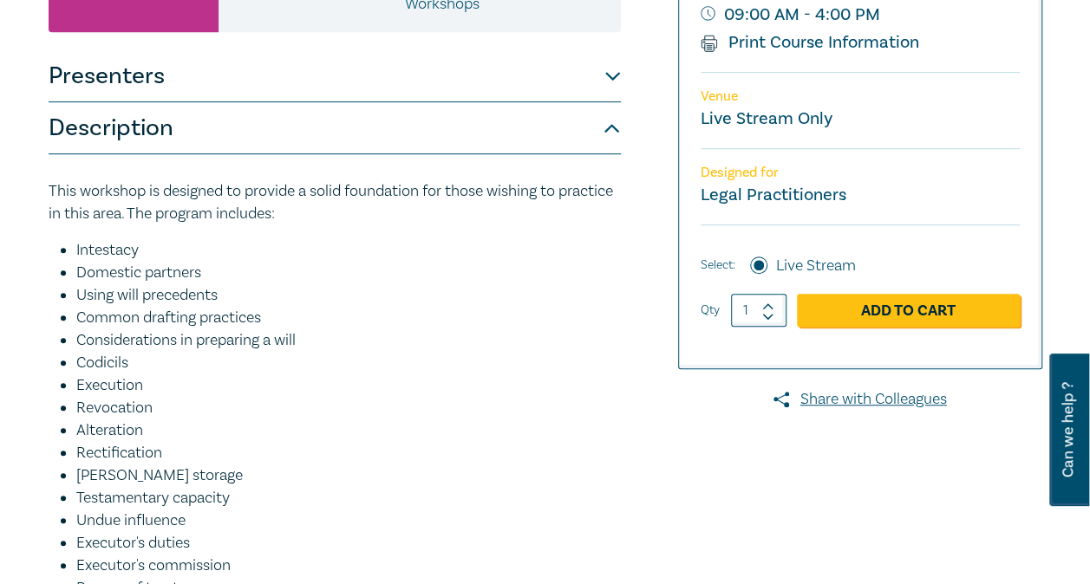
scroll to position [433, 0]
click at [885, 326] on link "Add to Cart" at bounding box center [908, 309] width 223 height 33
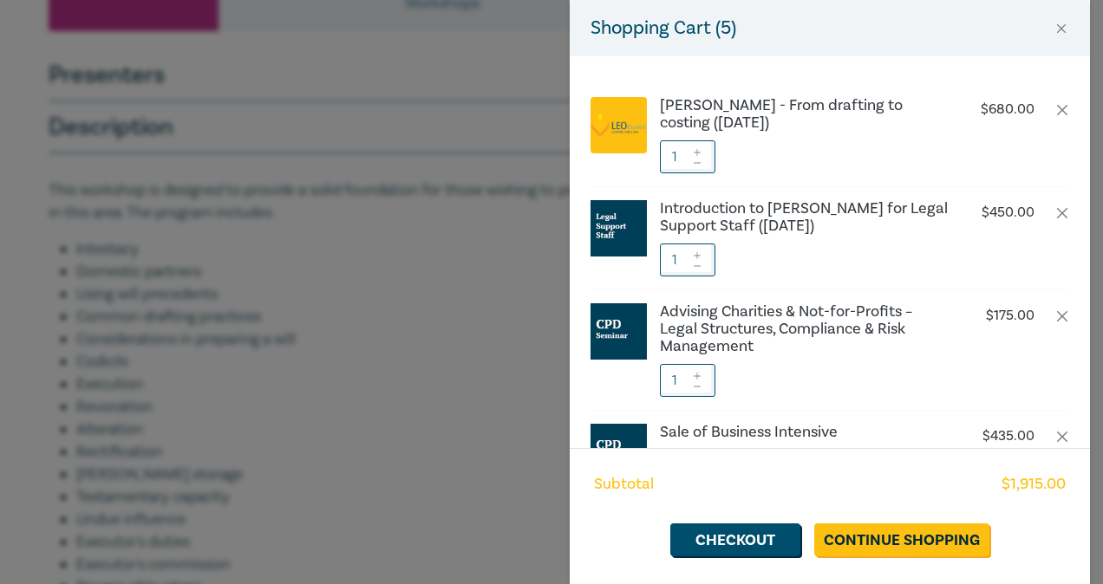
click at [442, 454] on div "Shopping Cart ( 5 ) [PERSON_NAME] - From drafting to costing ([DATE]) $ 680.00 …" at bounding box center [551, 292] width 1103 height 584
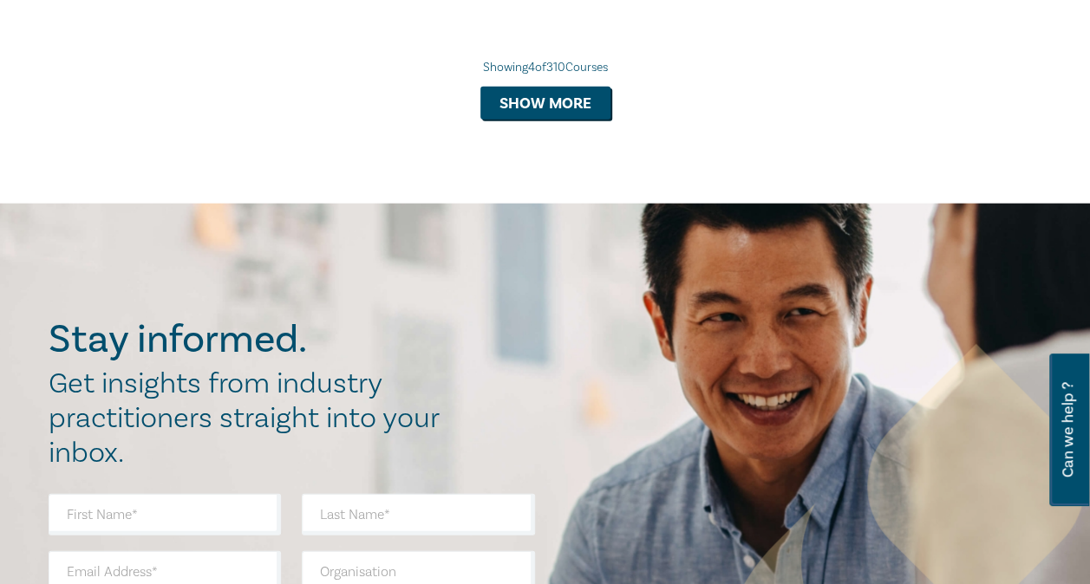
scroll to position [2015, 0]
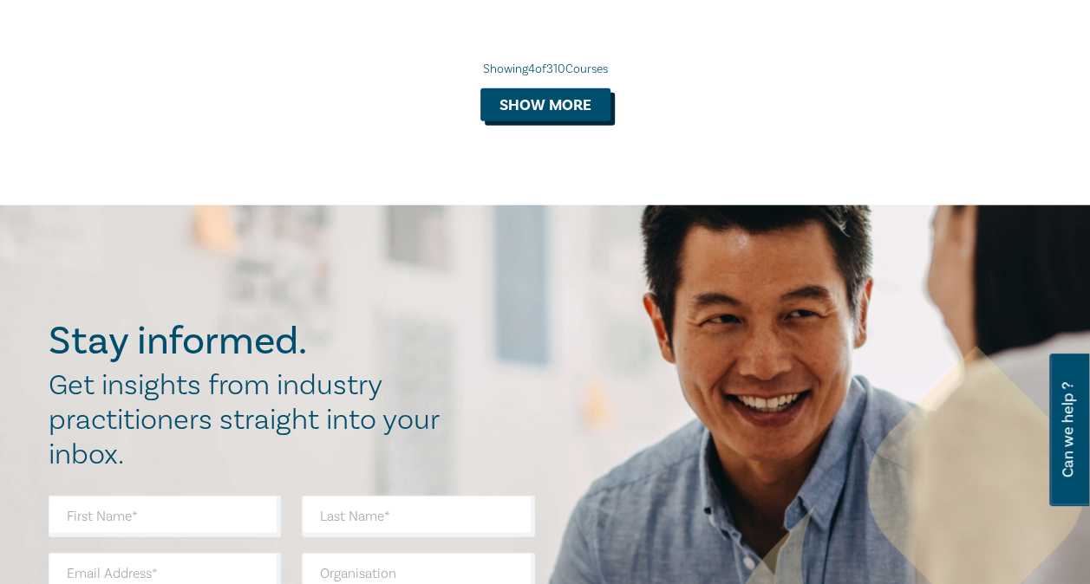
click at [550, 121] on button "Show more" at bounding box center [545, 104] width 130 height 33
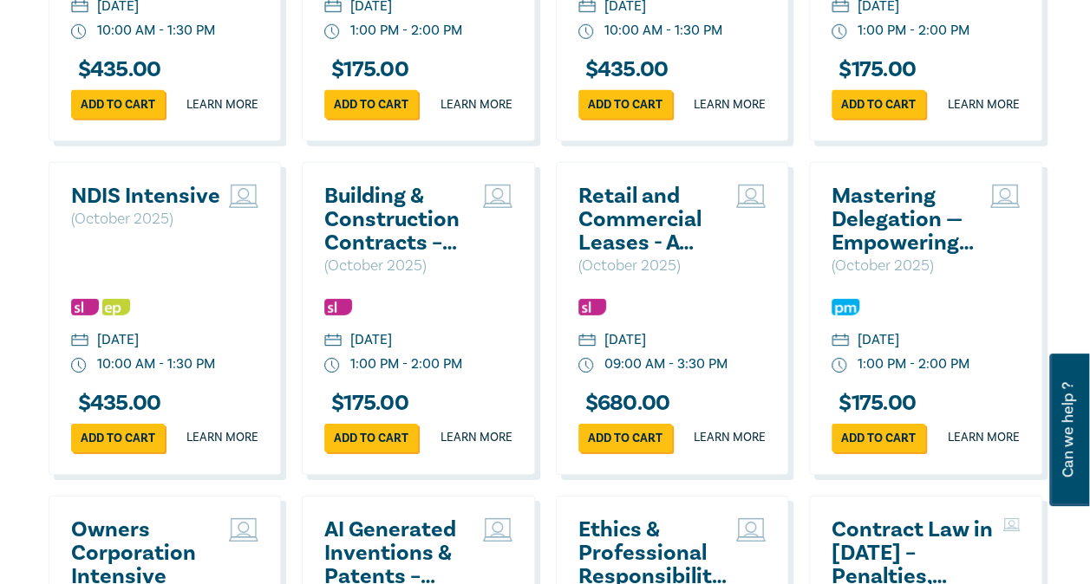
scroll to position [2533, 0]
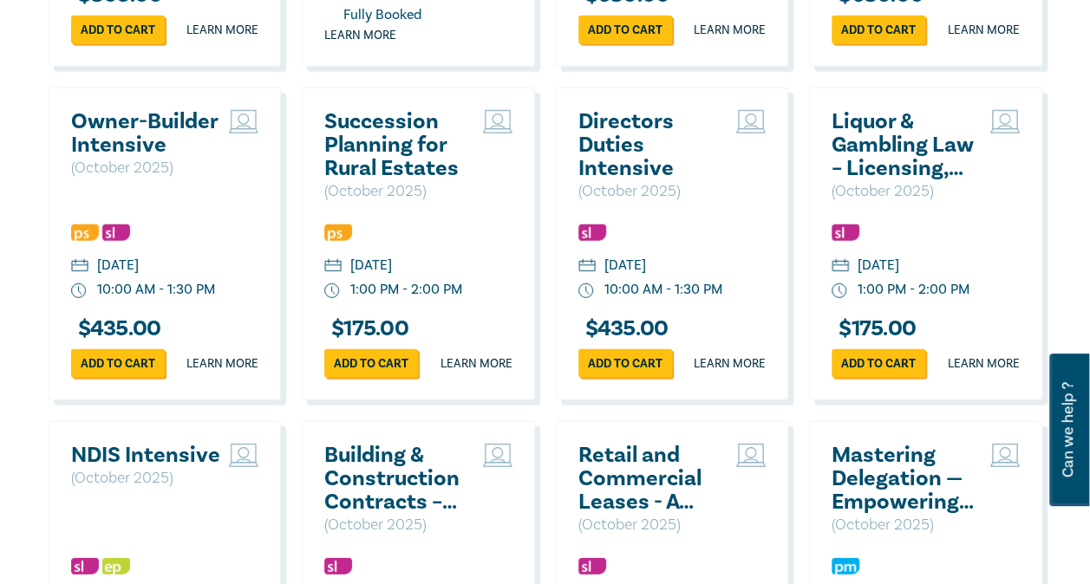
click at [618, 180] on h2 "Directors Duties Intensive" at bounding box center [653, 145] width 150 height 70
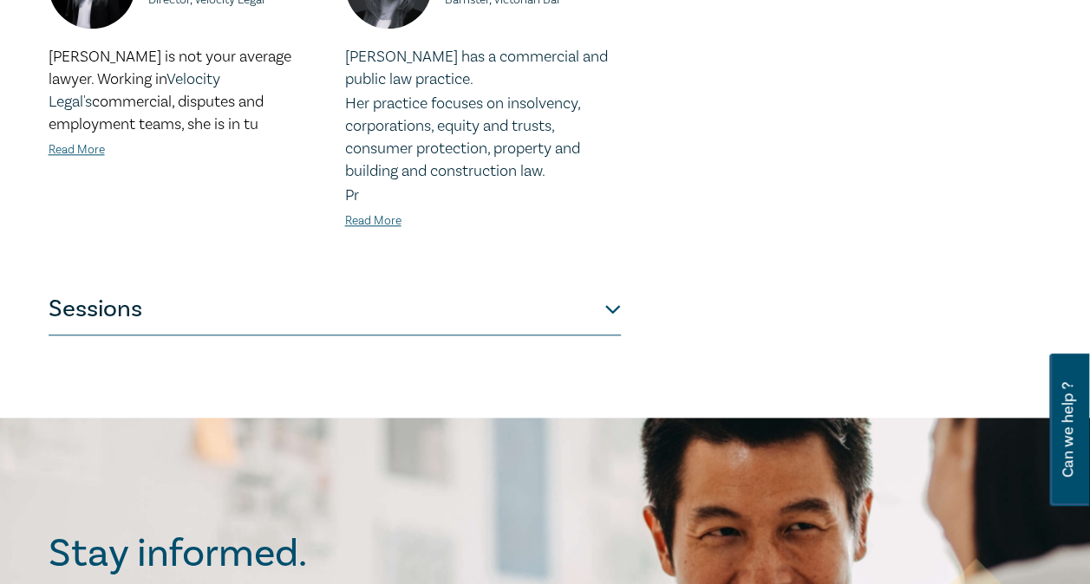
scroll to position [865, 0]
click at [609, 305] on button "Sessions" at bounding box center [335, 309] width 572 height 52
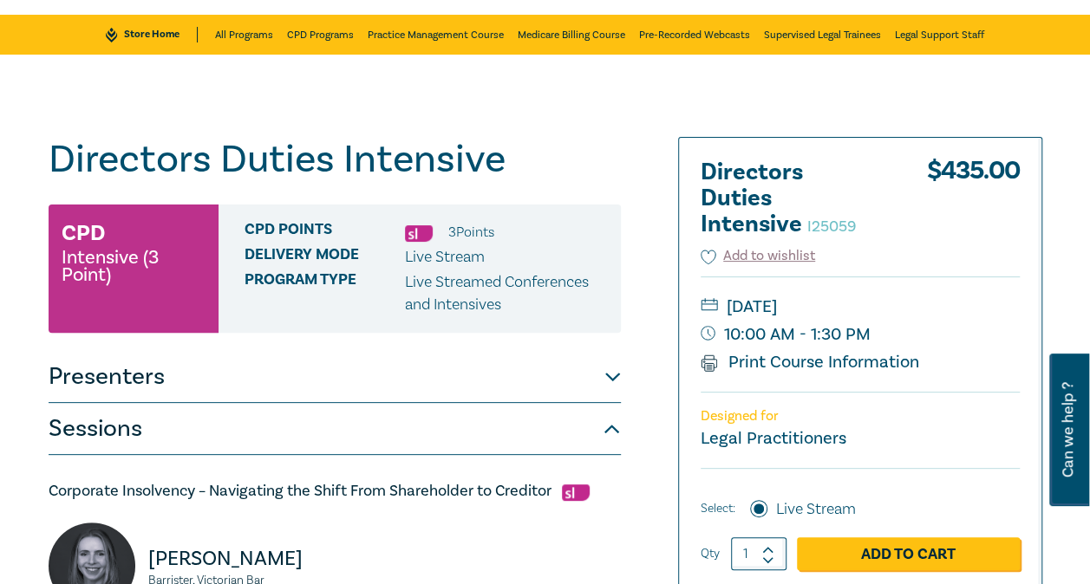
scroll to position [86, 0]
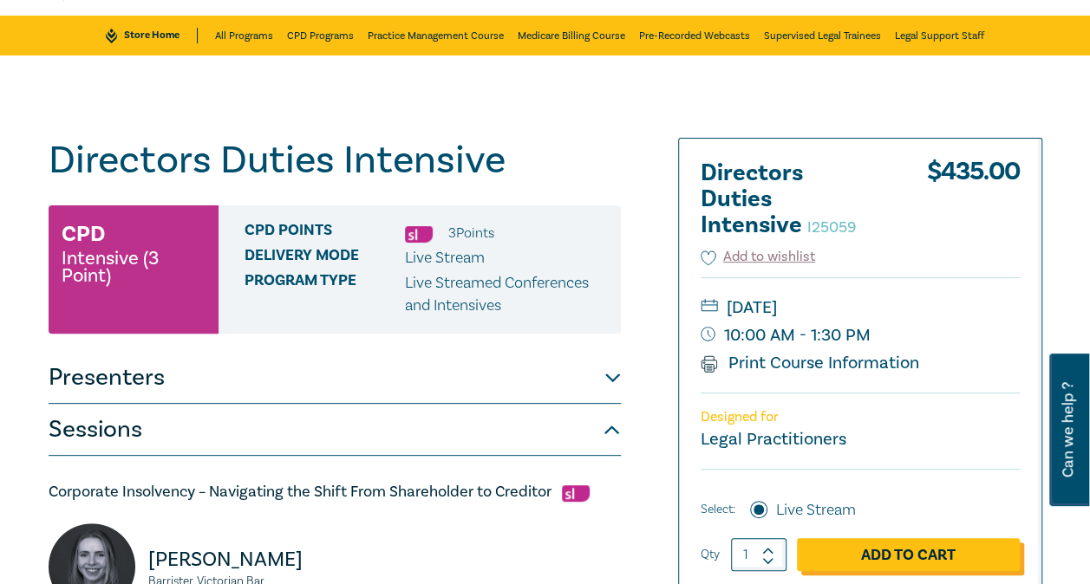
click at [880, 558] on link "Add to Cart" at bounding box center [908, 554] width 223 height 33
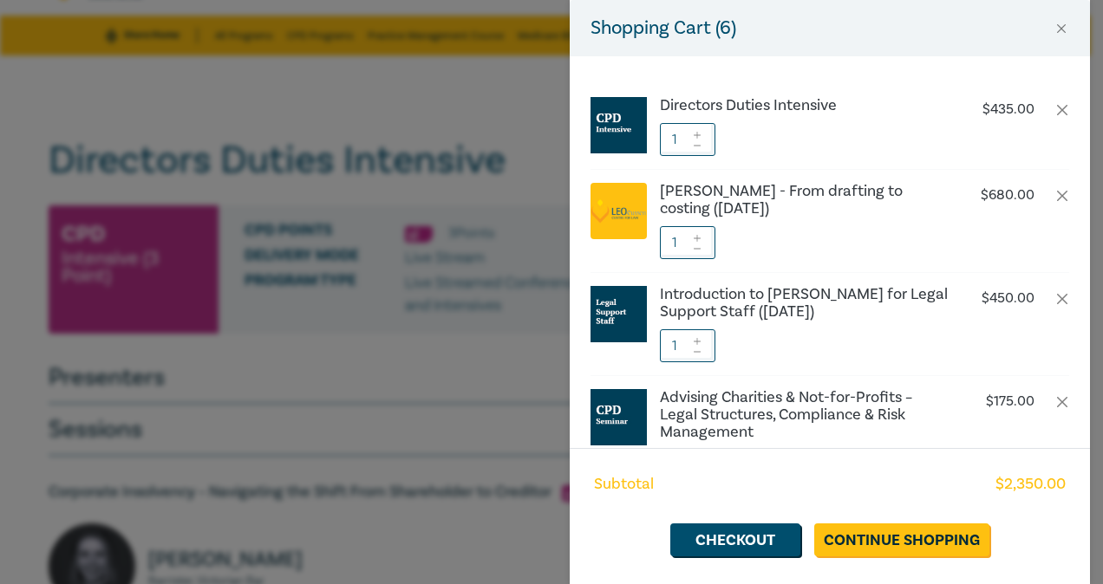
click at [466, 414] on div "Shopping Cart ( 6 ) Directors Duties Intensive $ 435.00 1 [PERSON_NAME] - From …" at bounding box center [551, 292] width 1103 height 584
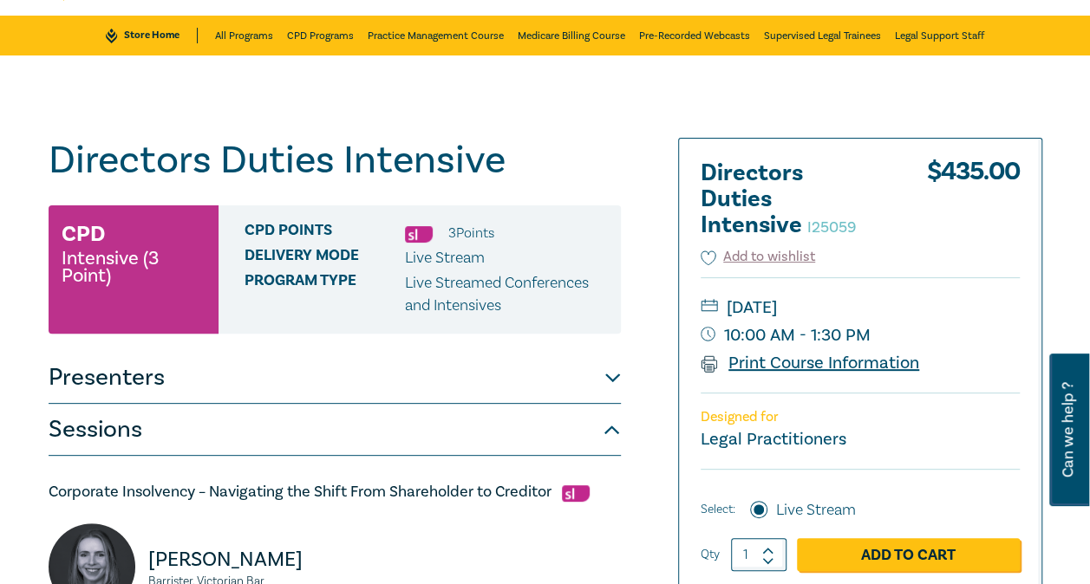
click at [764, 359] on link "Print Course Information" at bounding box center [809, 363] width 219 height 23
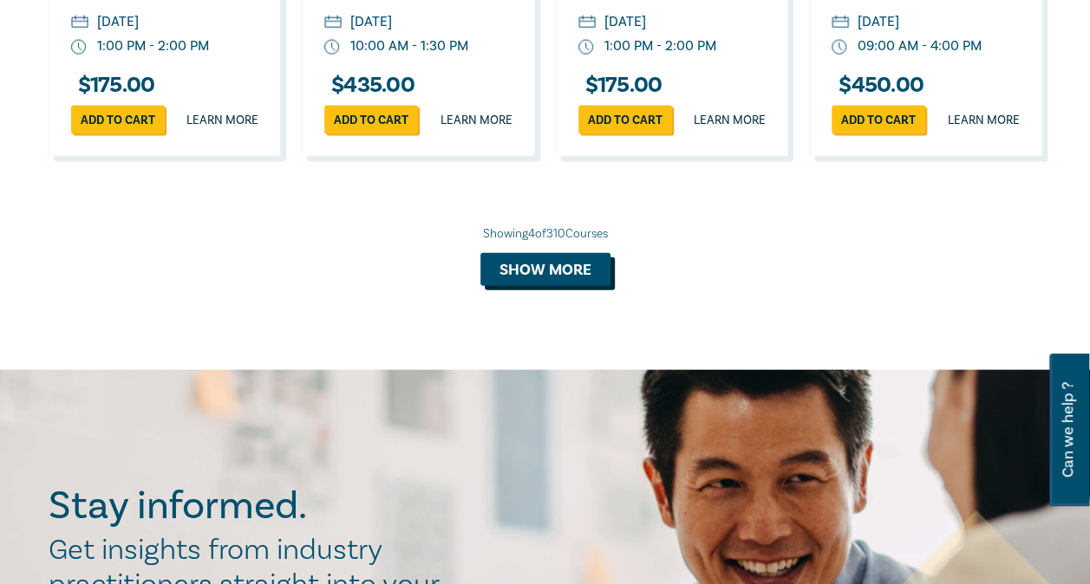
scroll to position [1851, 0]
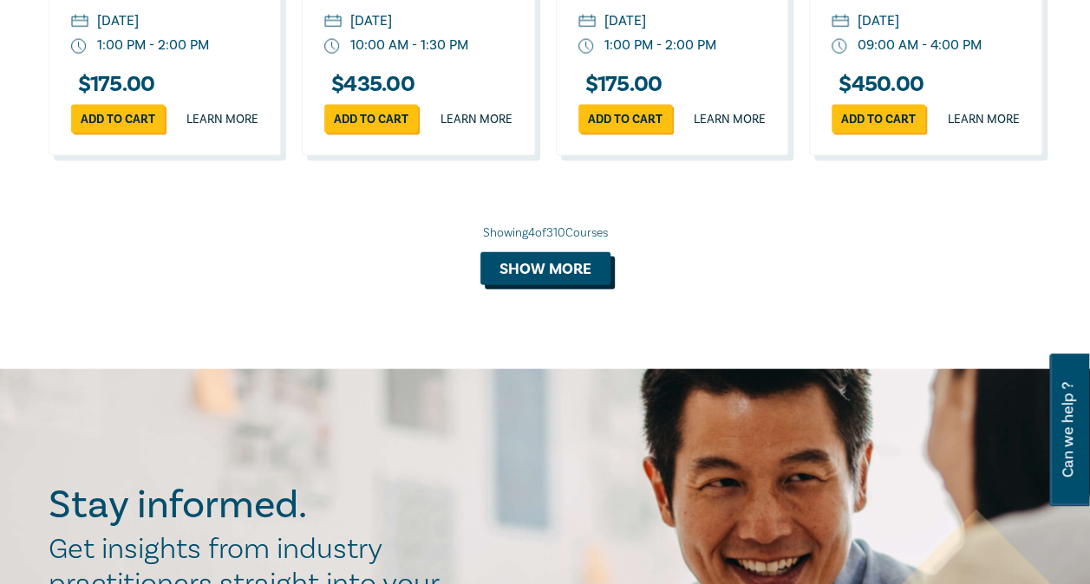
click at [570, 285] on button "Show more" at bounding box center [545, 268] width 130 height 33
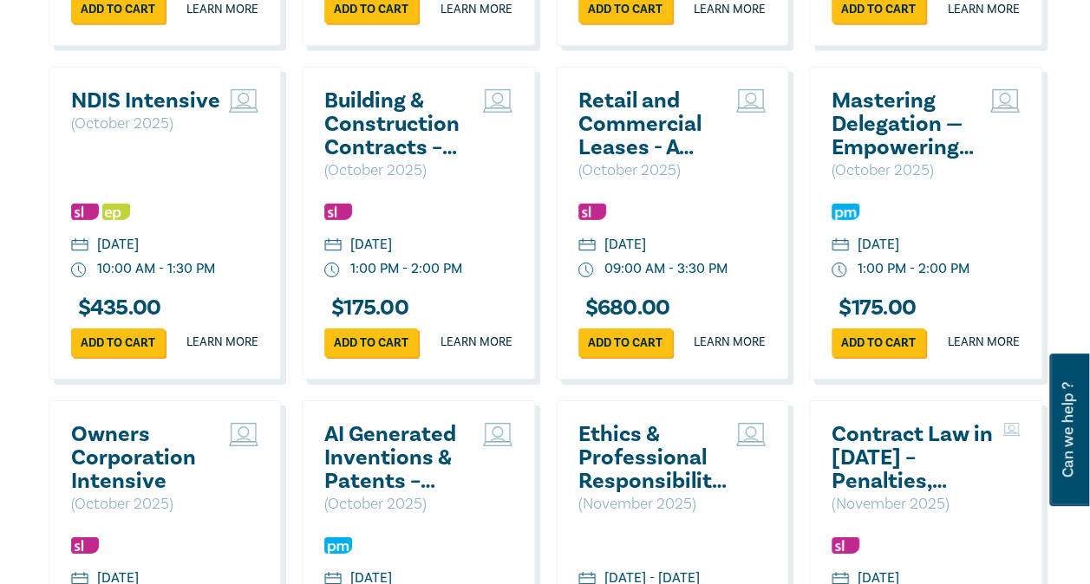
scroll to position [2629, 0]
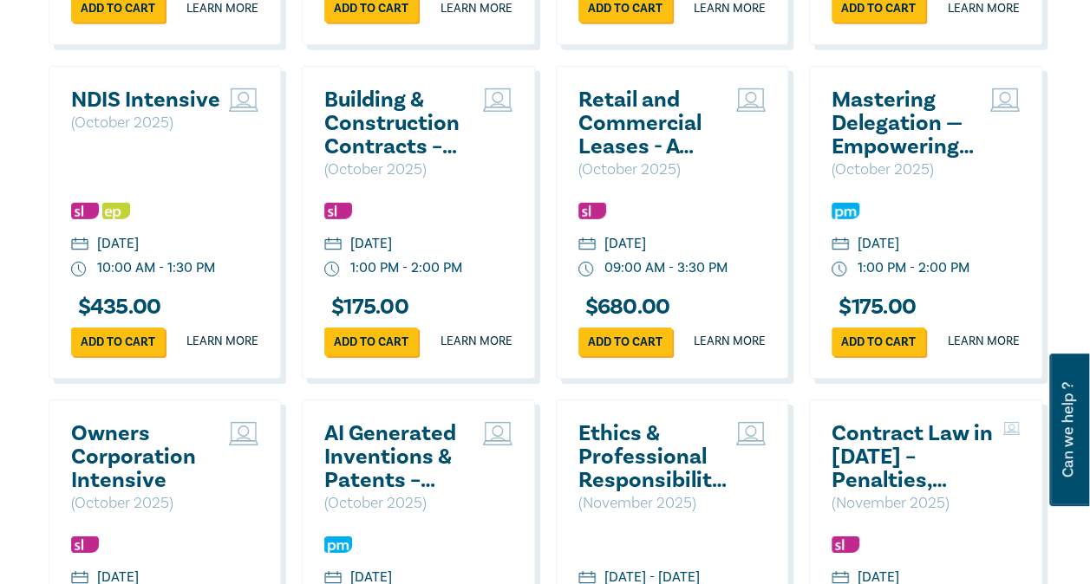
click at [377, 159] on h2 "Building & Construction Contracts – Contract Interpretation following Pafburn" at bounding box center [399, 123] width 150 height 70
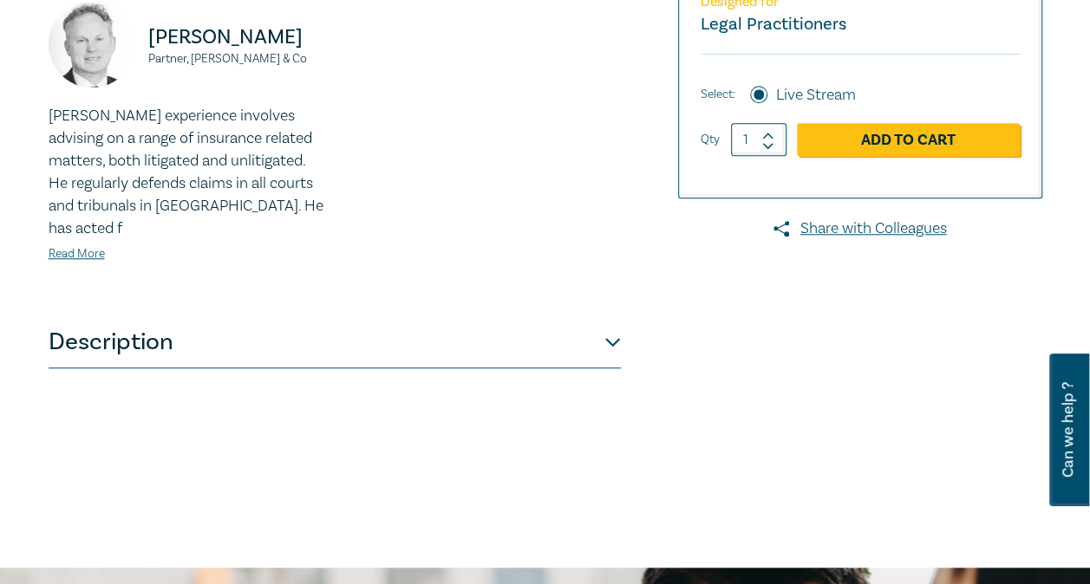
scroll to position [607, 0]
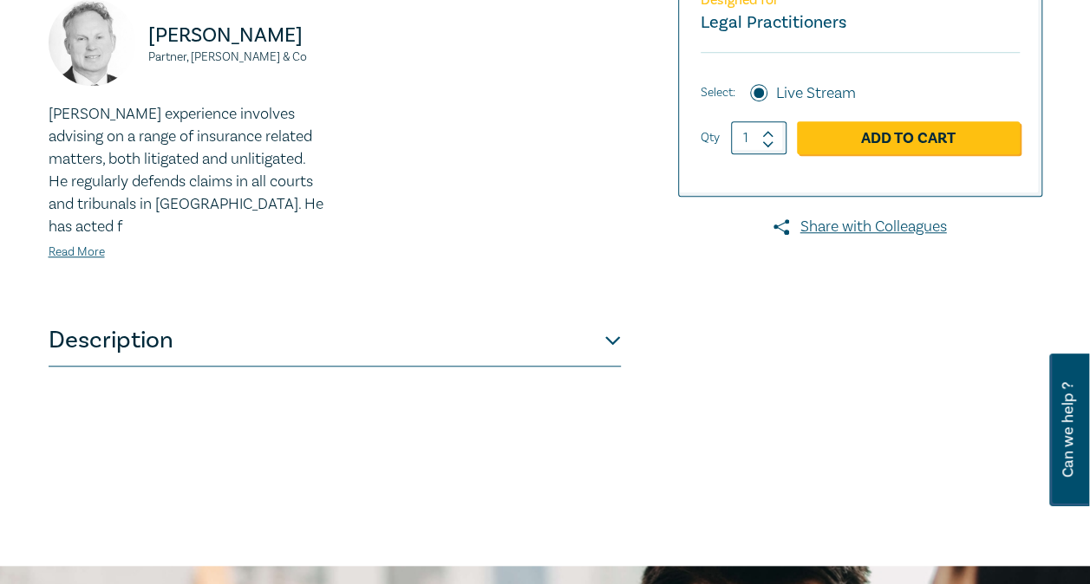
click at [246, 315] on button "Description" at bounding box center [335, 341] width 572 height 52
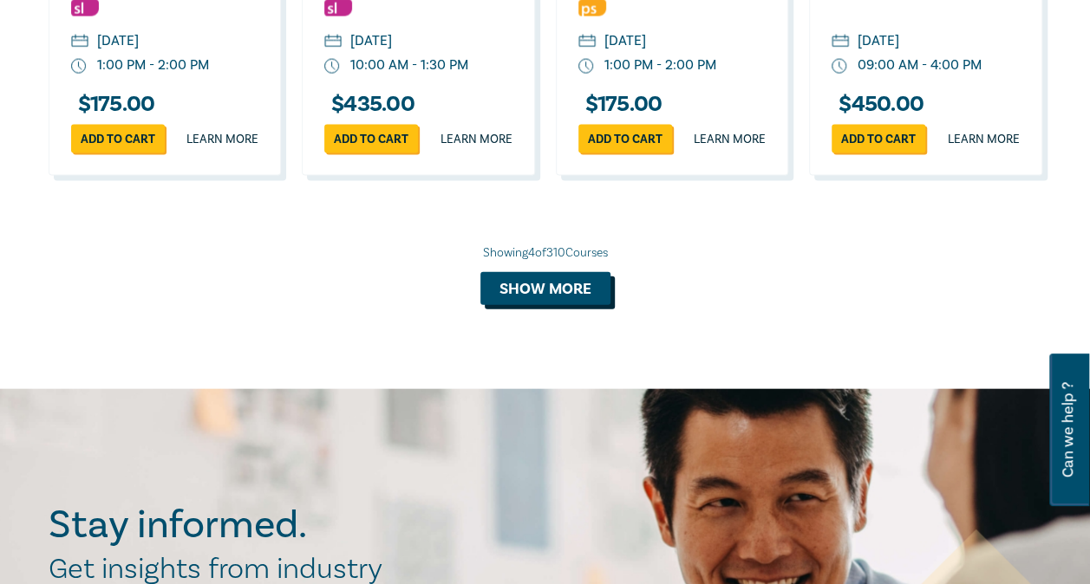
scroll to position [1831, 0]
click at [515, 305] on button "Show more" at bounding box center [545, 288] width 130 height 33
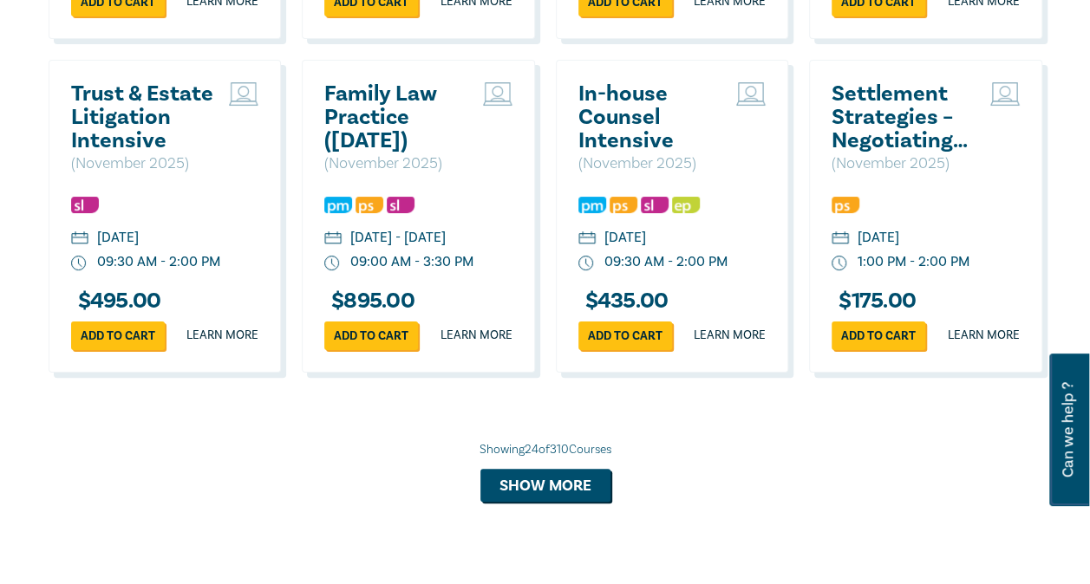
scroll to position [3304, 0]
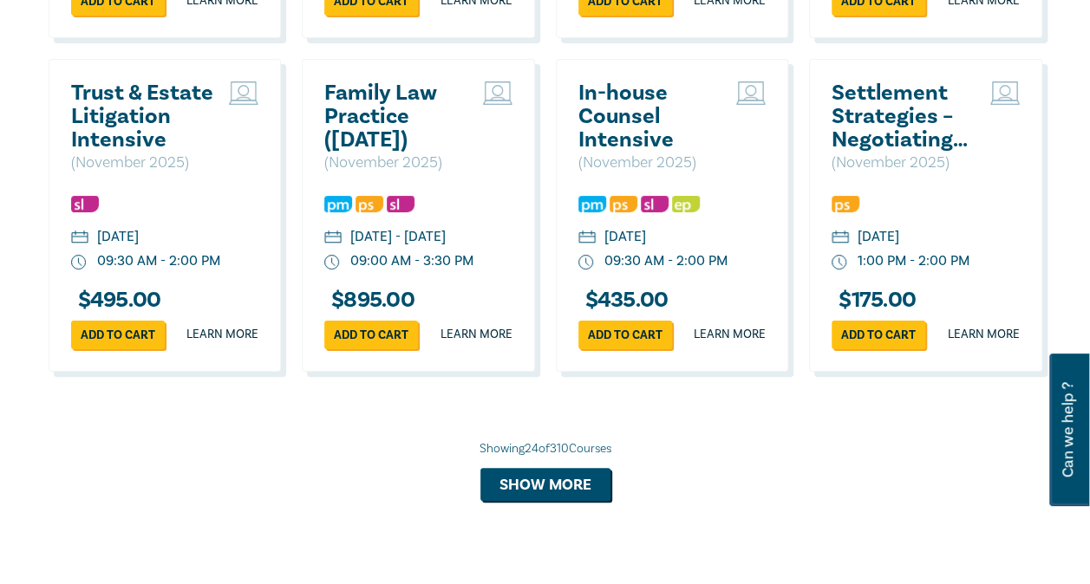
click at [627, 152] on h2 "In-house Counsel Intensive" at bounding box center [653, 116] width 150 height 70
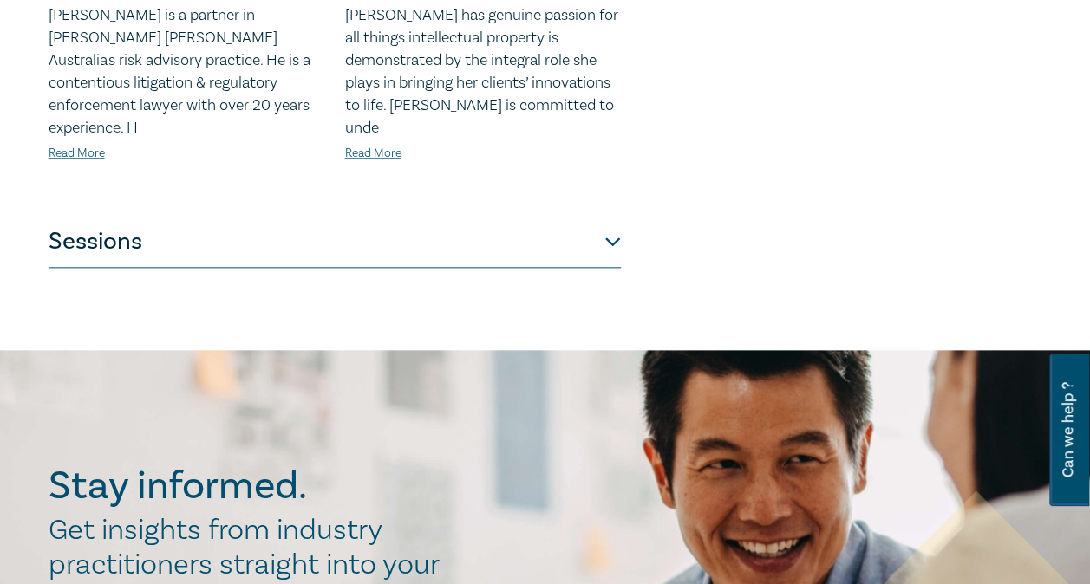
click at [569, 222] on button "Sessions" at bounding box center [335, 242] width 572 height 52
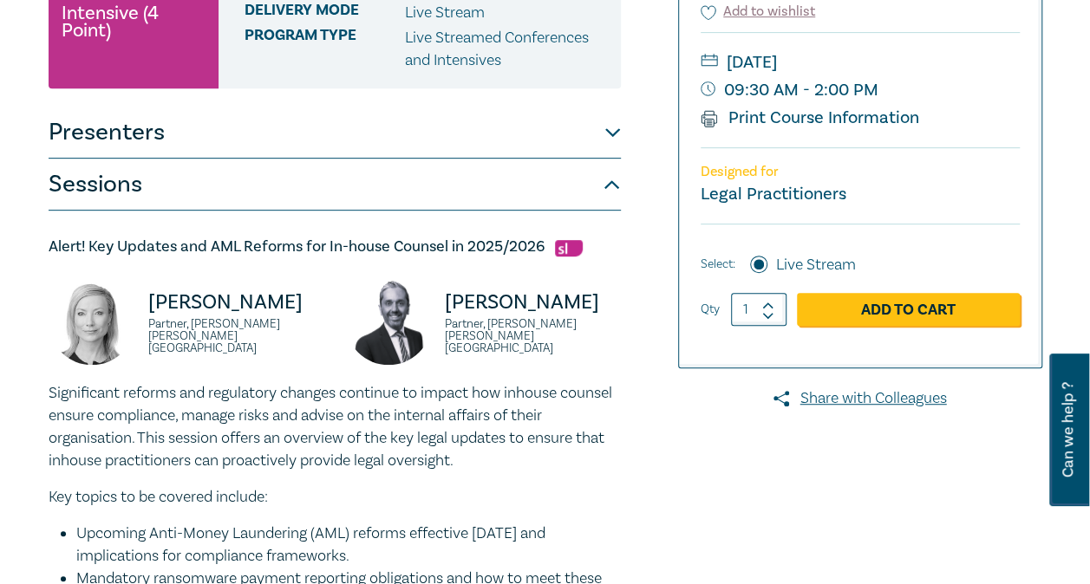
scroll to position [331, 0]
click at [906, 305] on link "Add to Cart" at bounding box center [908, 309] width 223 height 33
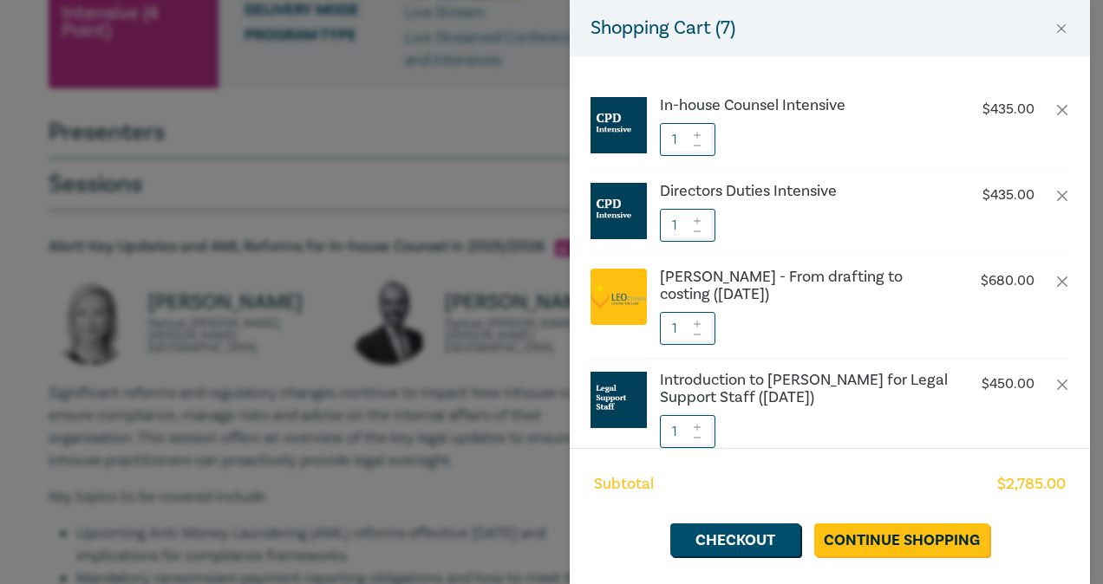
click at [524, 338] on div "Shopping Cart ( 7 ) In-house Counsel Intensive $ 435.00 1 Directors Duties Inte…" at bounding box center [551, 292] width 1103 height 584
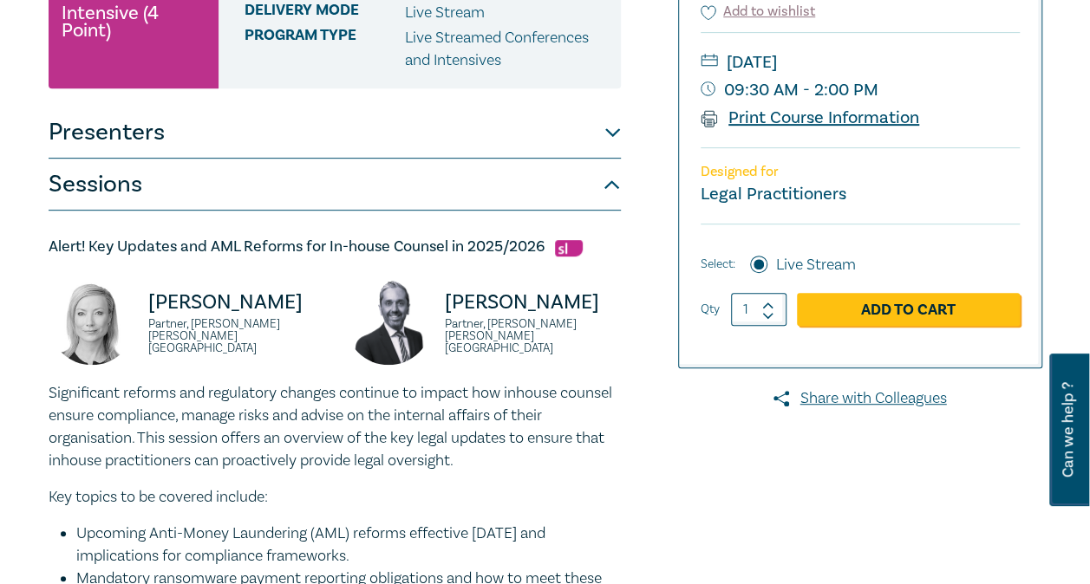
click at [808, 114] on link "Print Course Information" at bounding box center [809, 118] width 219 height 23
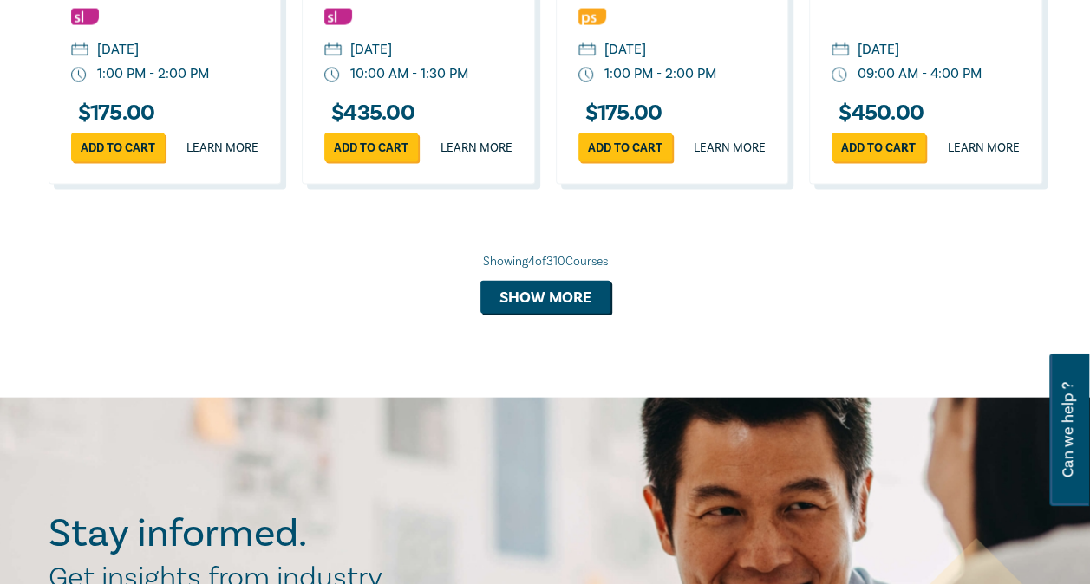
scroll to position [1823, 0]
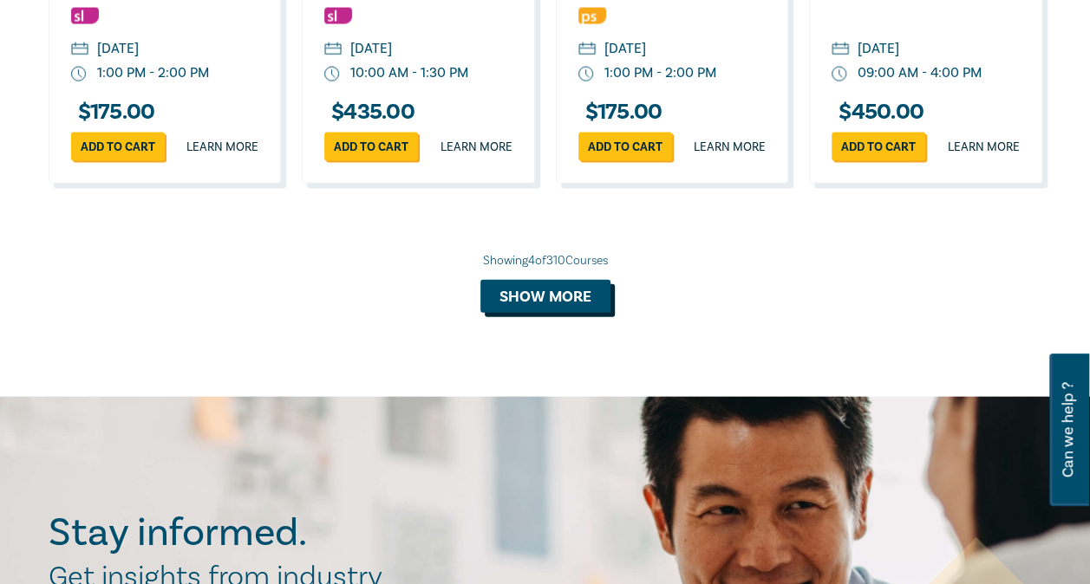
click at [549, 313] on button "Show more" at bounding box center [545, 296] width 130 height 33
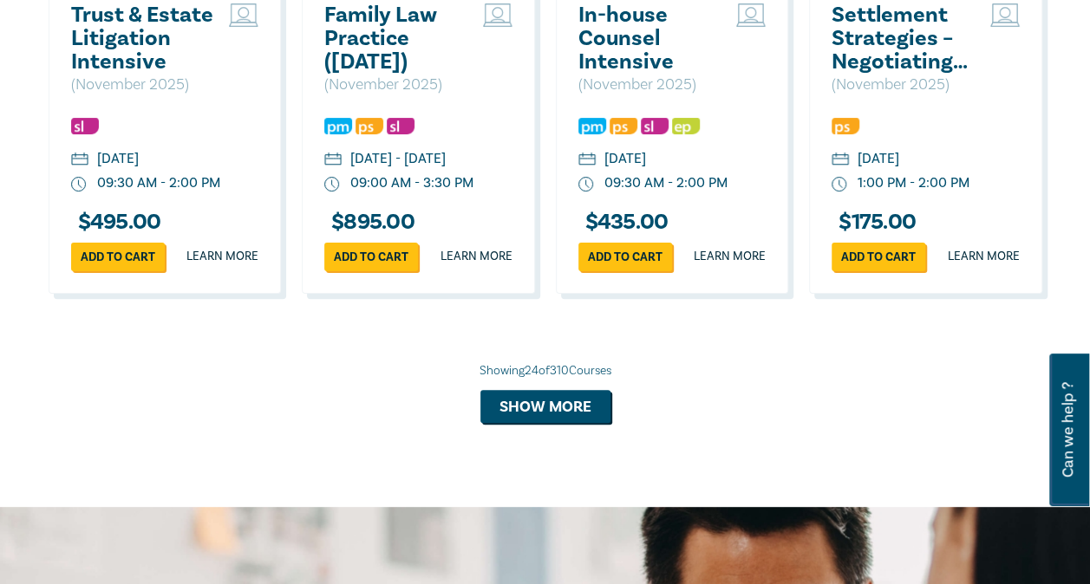
scroll to position [3383, 0]
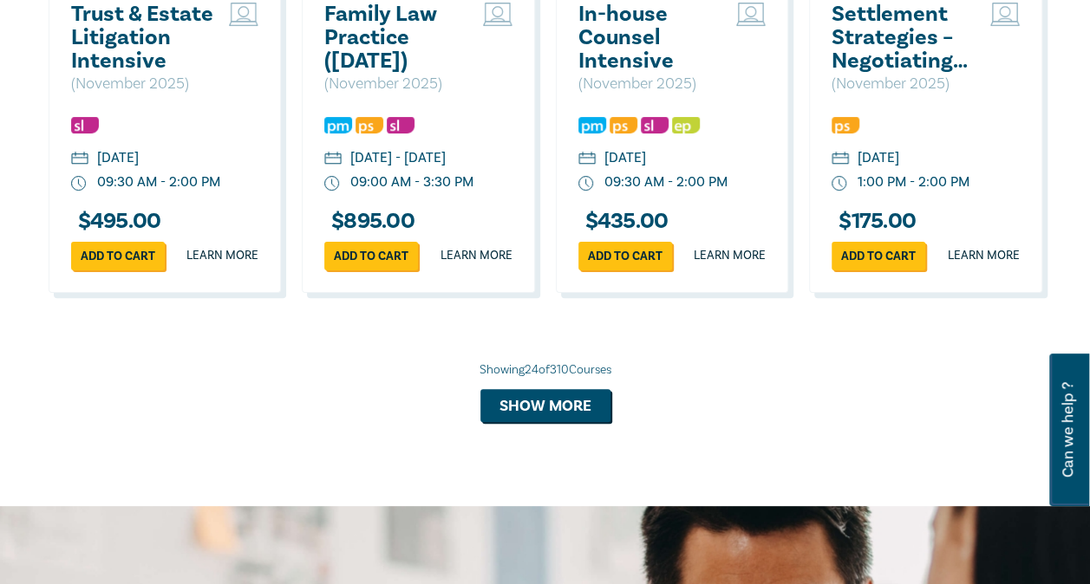
click at [895, 73] on h2 "Settlement Strategies – Negotiating and Advising on Offers of Settlement" at bounding box center [906, 38] width 150 height 70
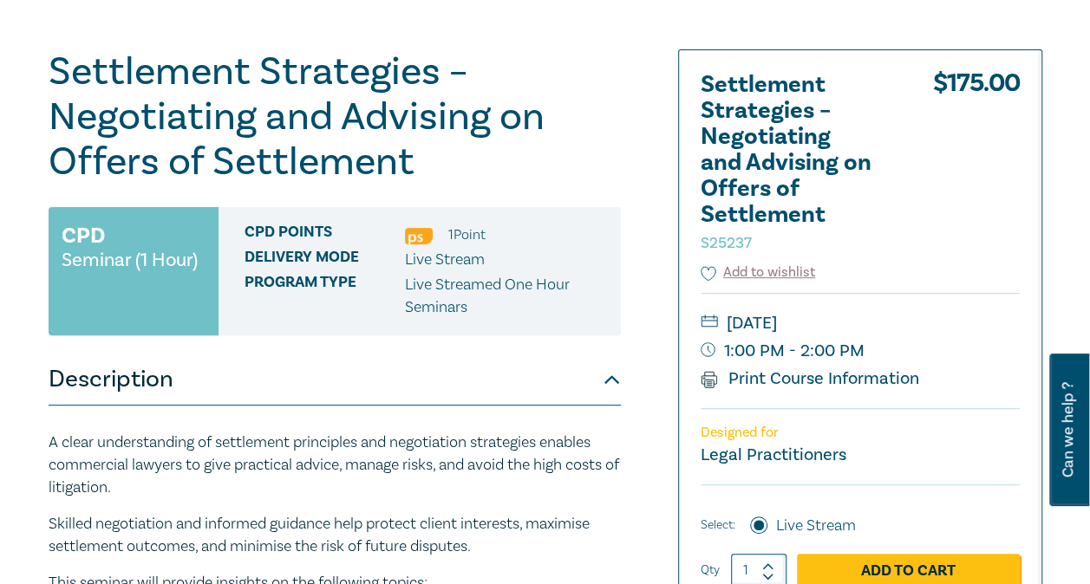
scroll to position [173, 0]
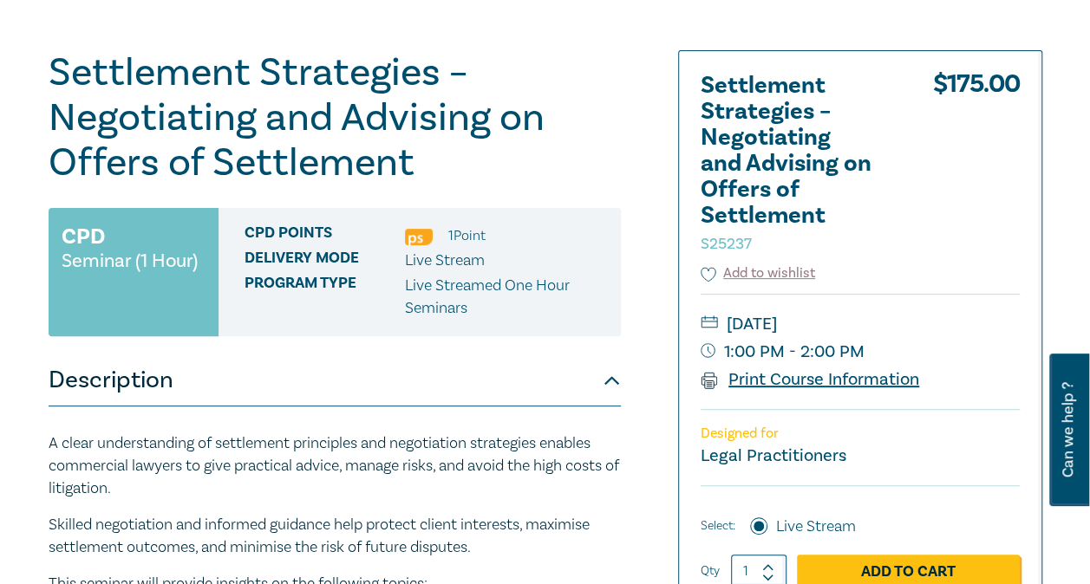
click at [804, 380] on link "Print Course Information" at bounding box center [809, 379] width 219 height 23
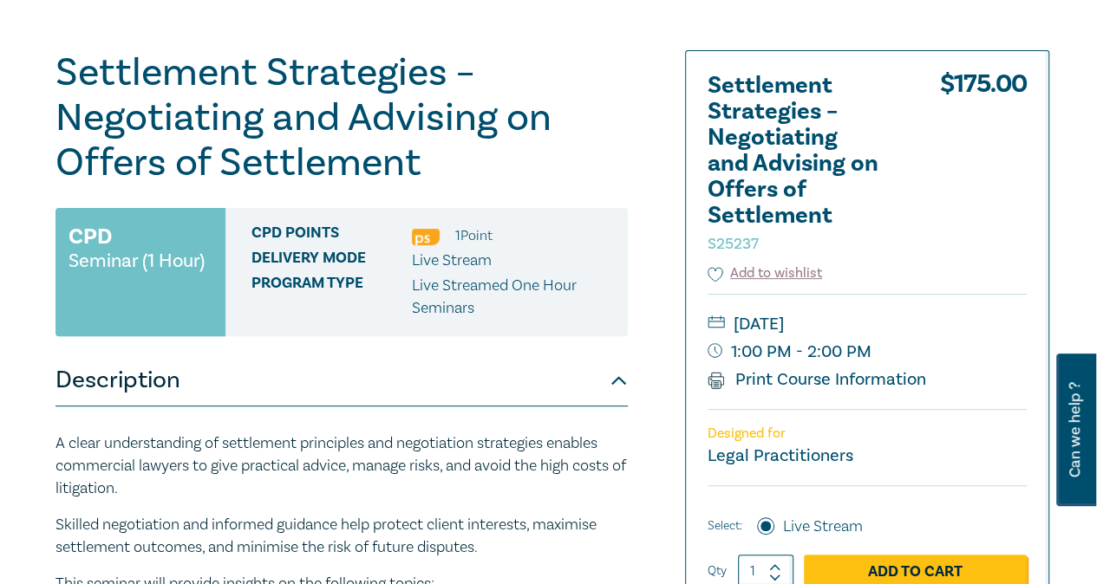
scroll to position [174, 0]
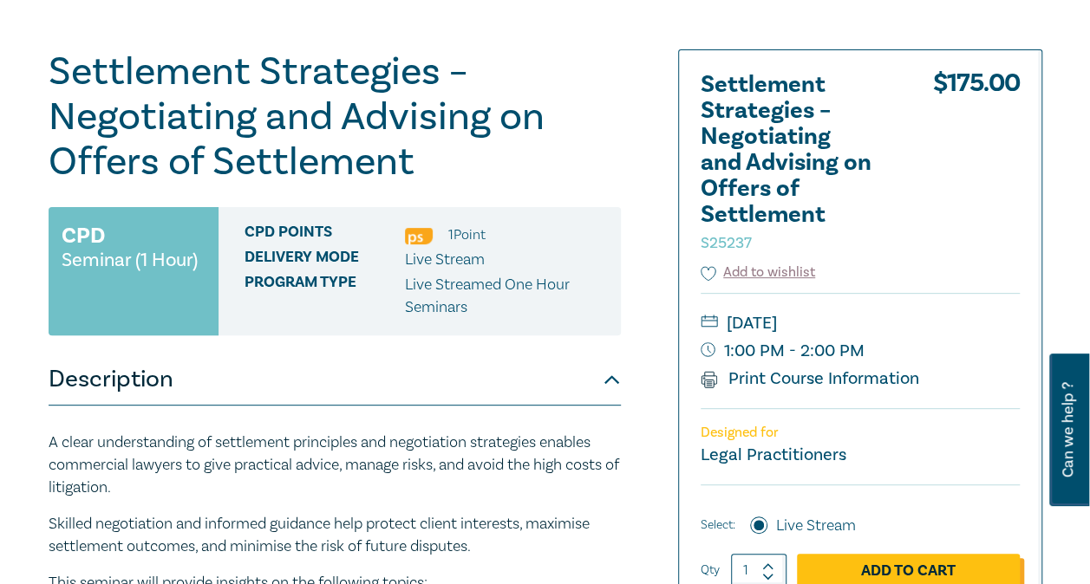
click at [869, 571] on link "Add to Cart" at bounding box center [908, 570] width 223 height 33
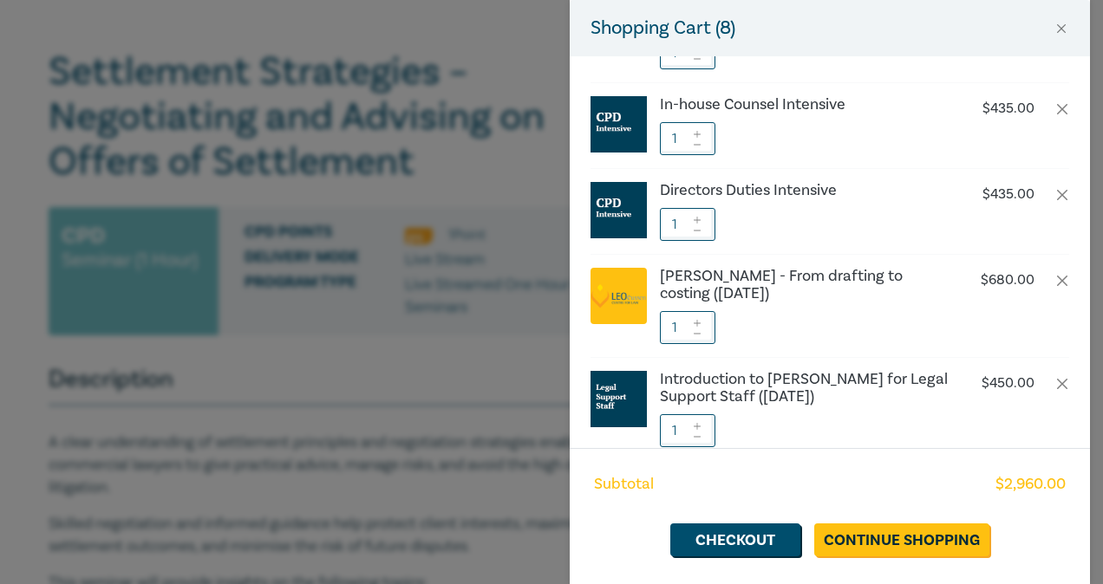
scroll to position [139, 0]
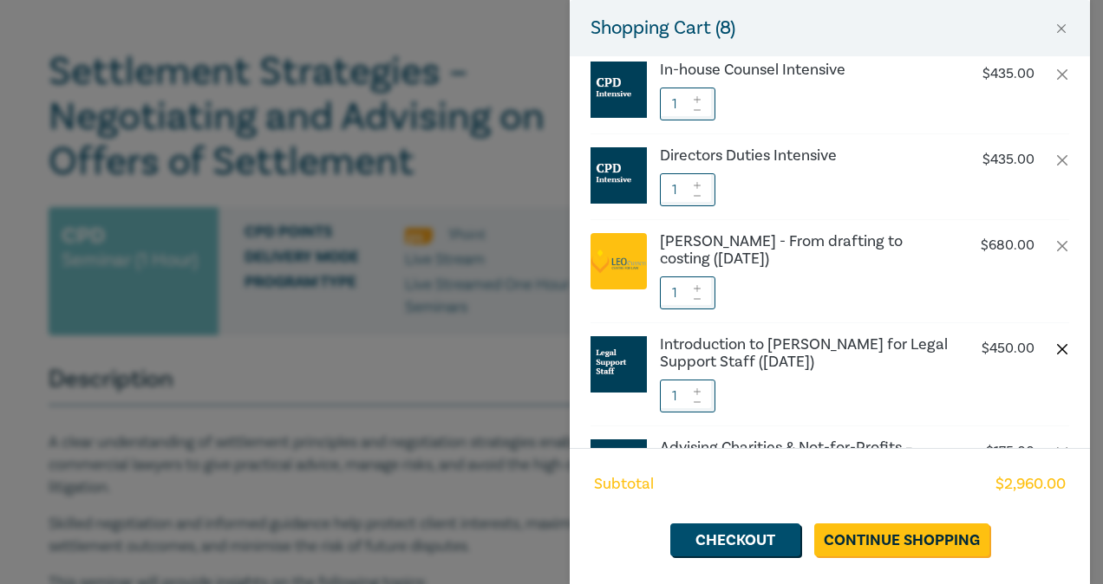
click at [1055, 343] on button "button" at bounding box center [1062, 349] width 14 height 14
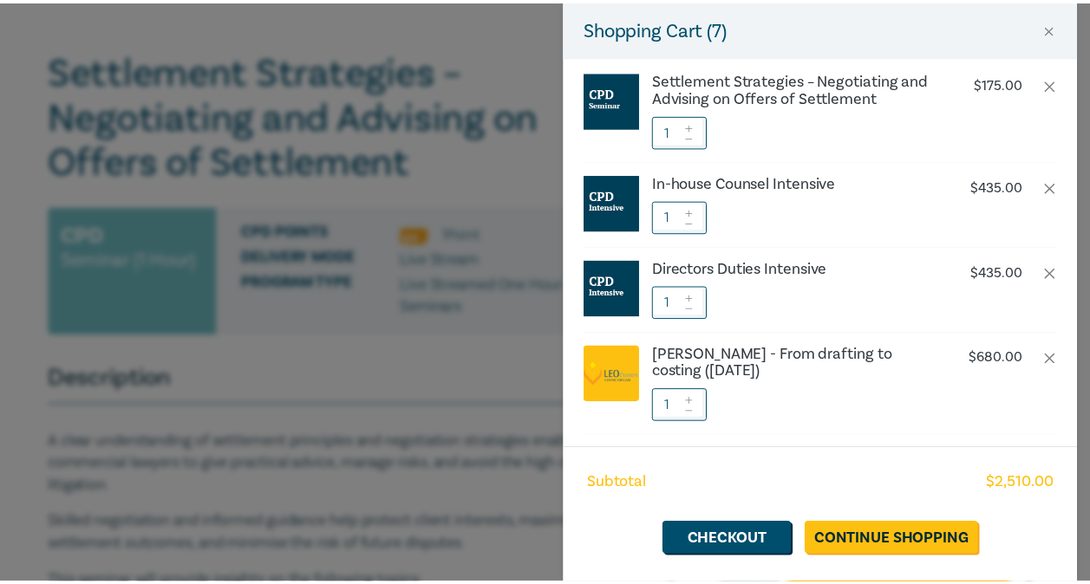
scroll to position [0, 0]
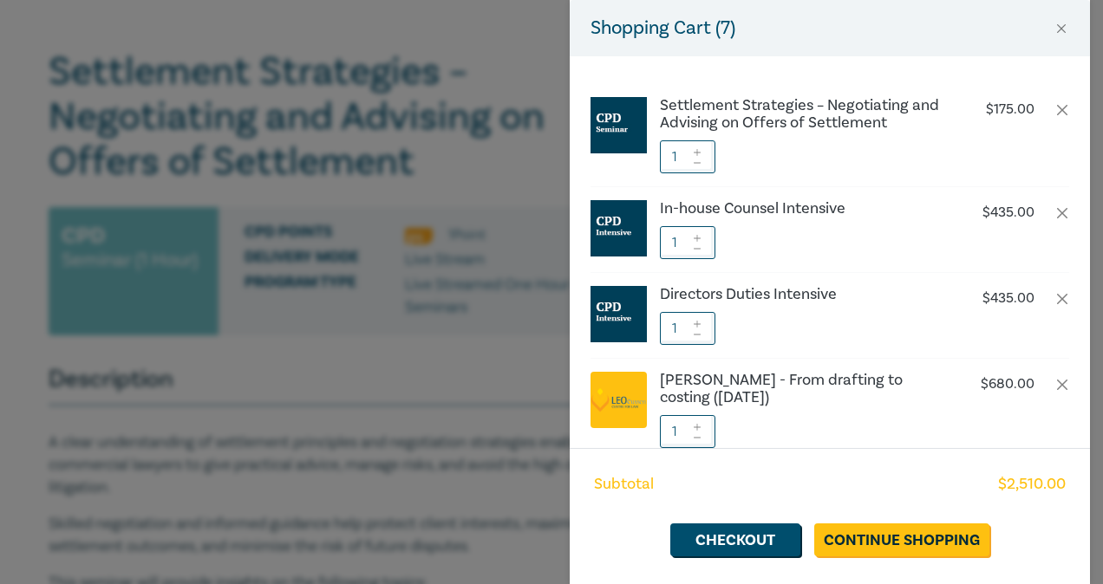
click at [513, 321] on div "Shopping Cart ( 7 ) Settlement Strategies – Negotiating and Advising on Offers …" at bounding box center [551, 292] width 1103 height 584
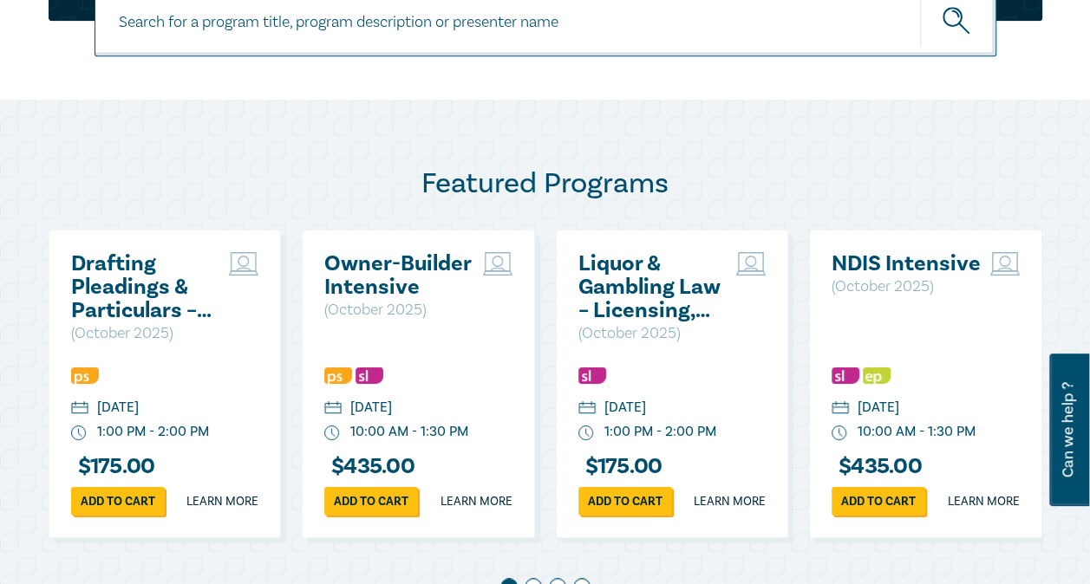
scroll to position [775, 0]
click at [369, 515] on link "Add to cart" at bounding box center [371, 501] width 94 height 29
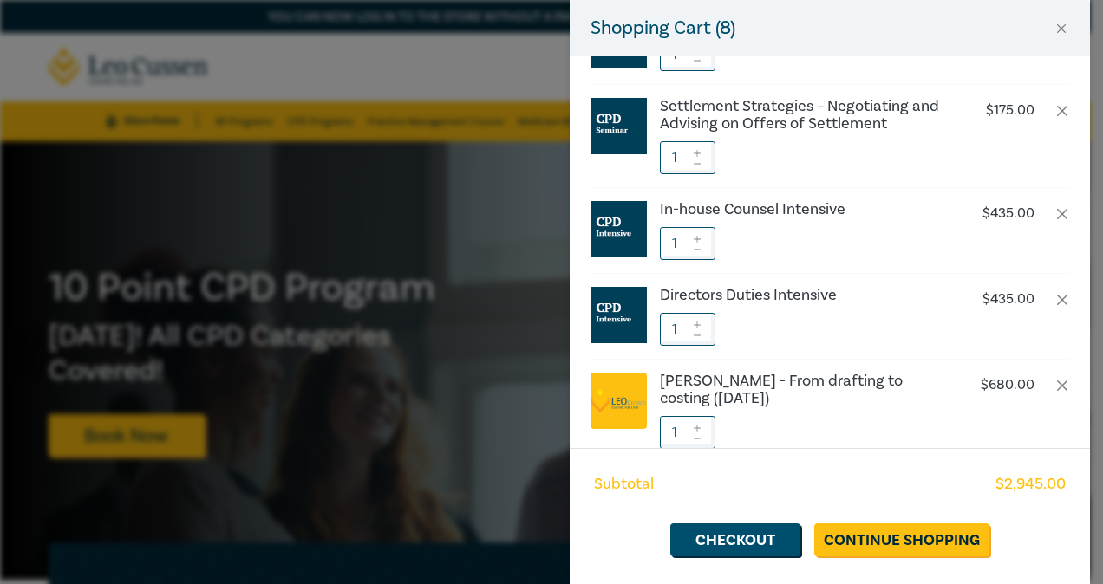
scroll to position [85, 0]
